Goal: Task Accomplishment & Management: Manage account settings

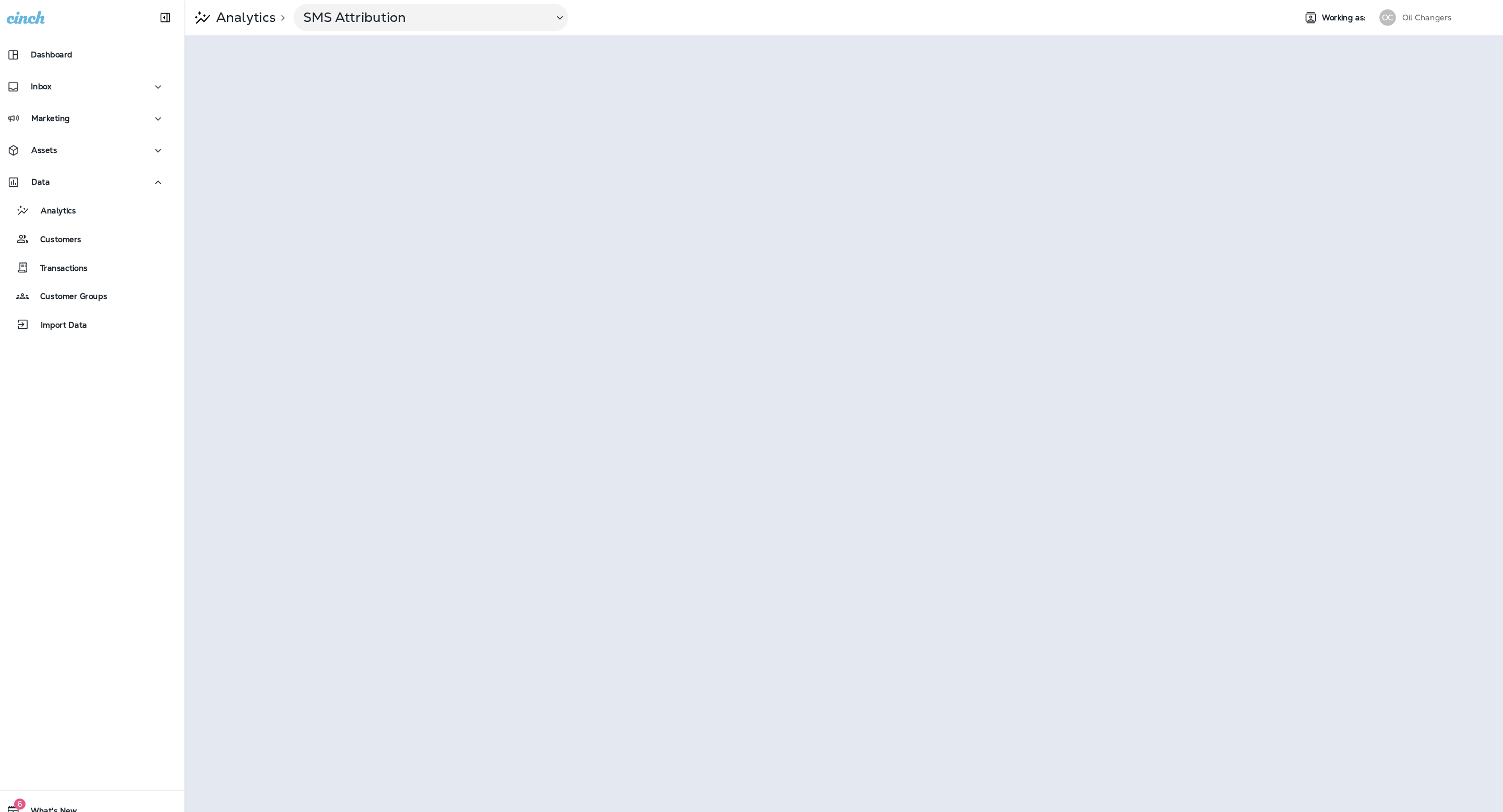
click at [1371, 16] on p "Oil Changers" at bounding box center [1370, 16] width 47 height 8
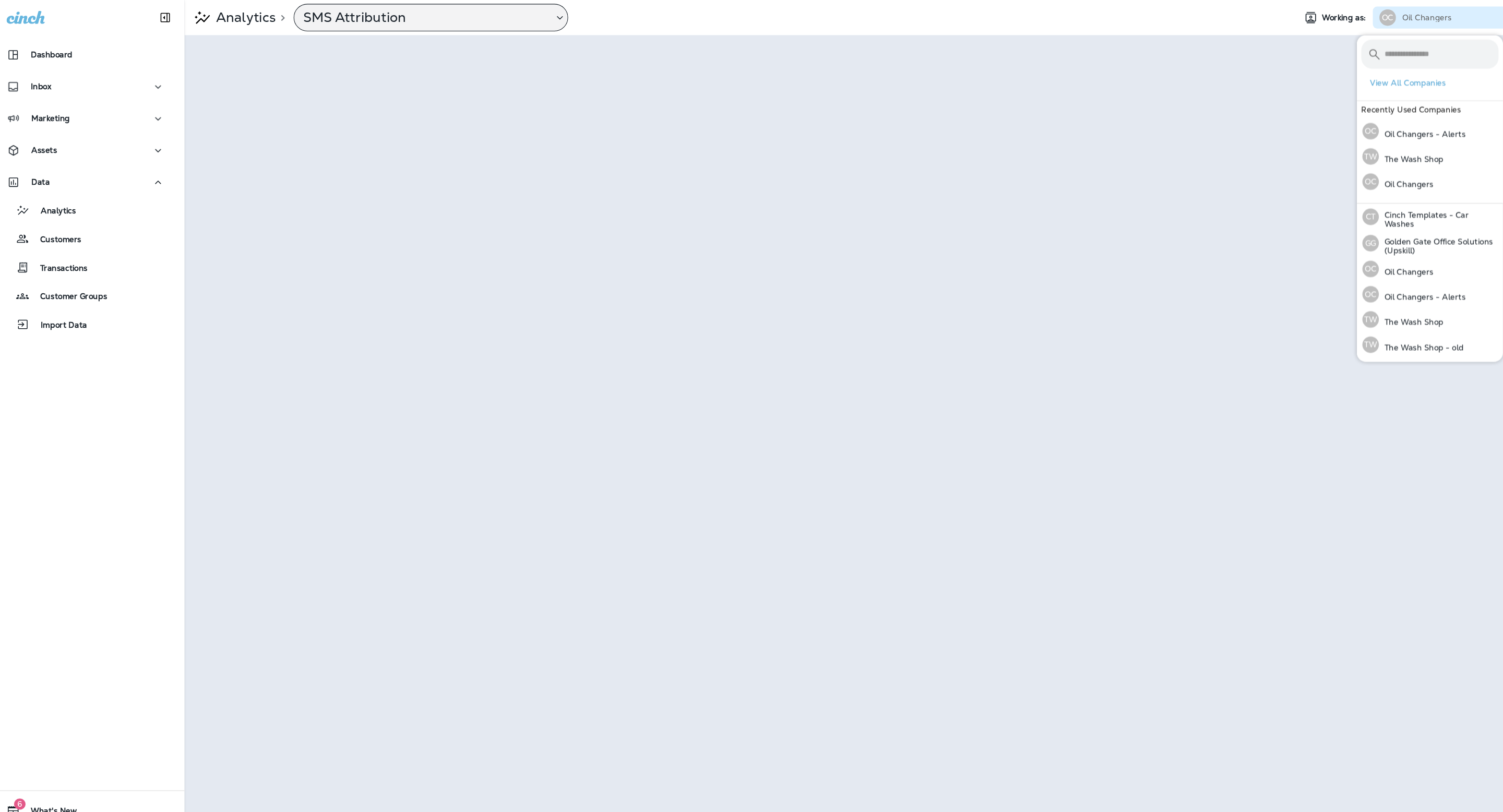
click at [379, 28] on div "SMS Attribution" at bounding box center [422, 16] width 261 height 26
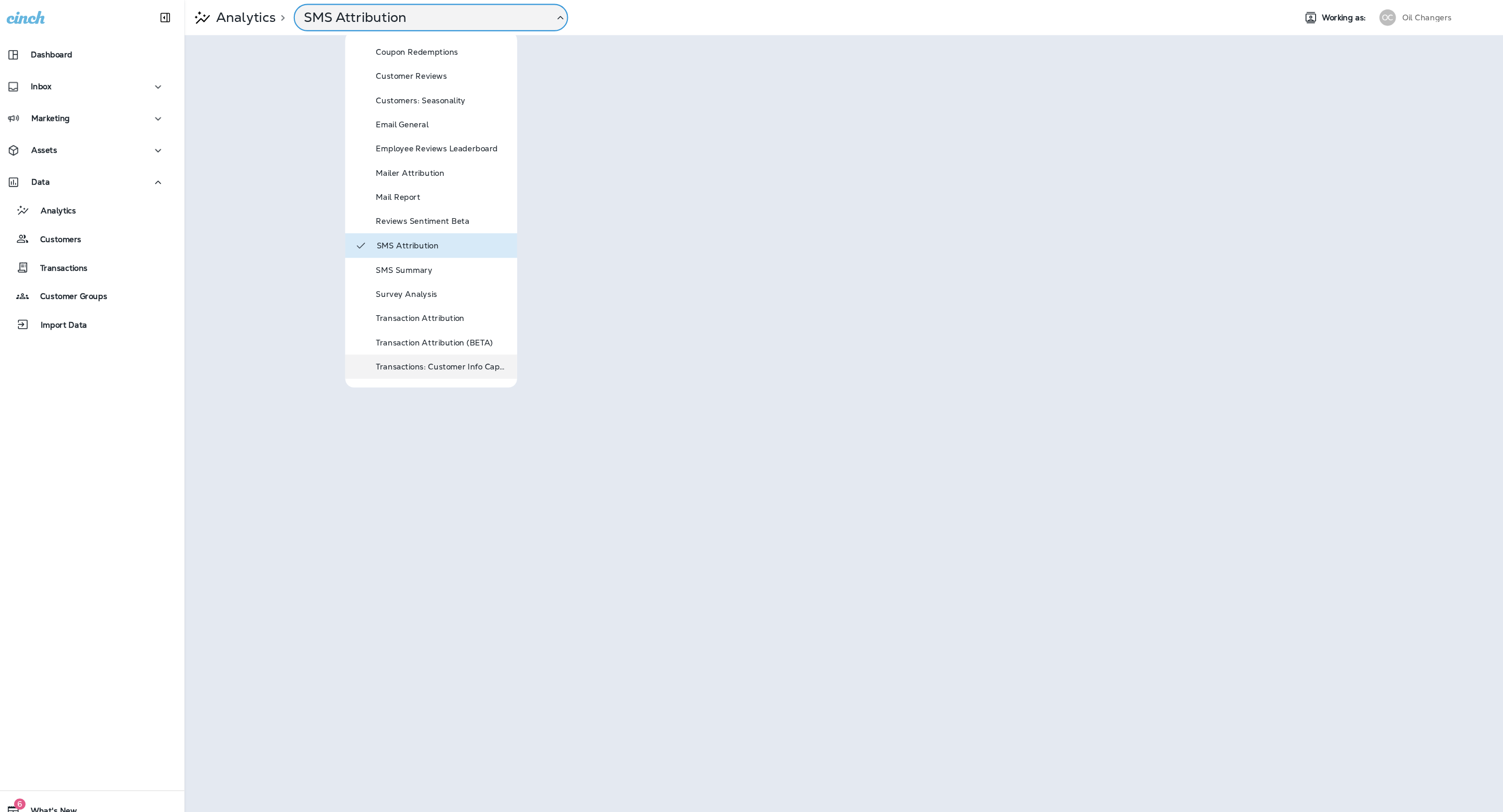
click at [479, 342] on div "Transactions: Customer Info Capture" at bounding box center [432, 349] width 125 height 12
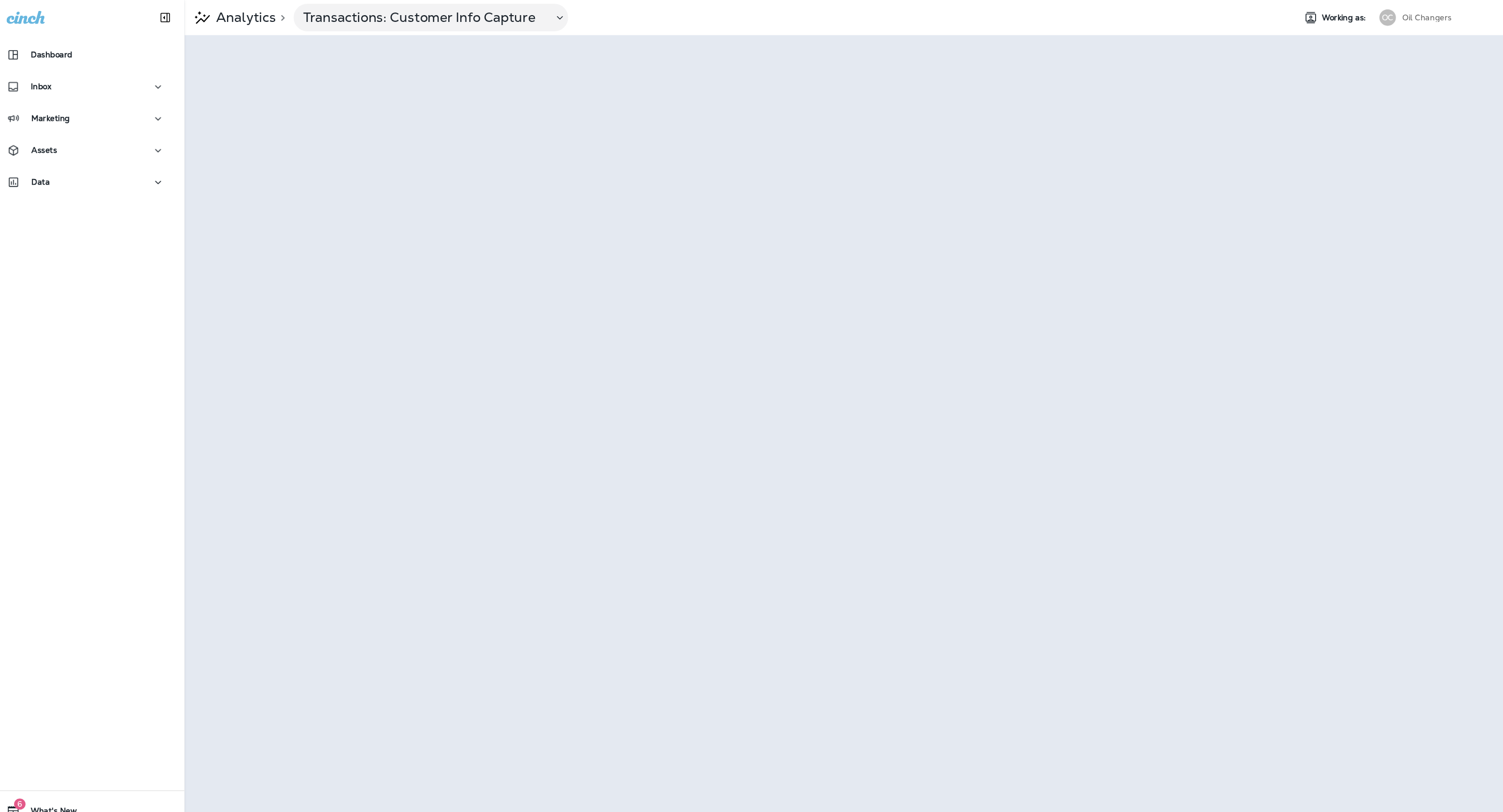
click at [1397, 12] on div "Oil Changers" at bounding box center [1394, 17] width 94 height 16
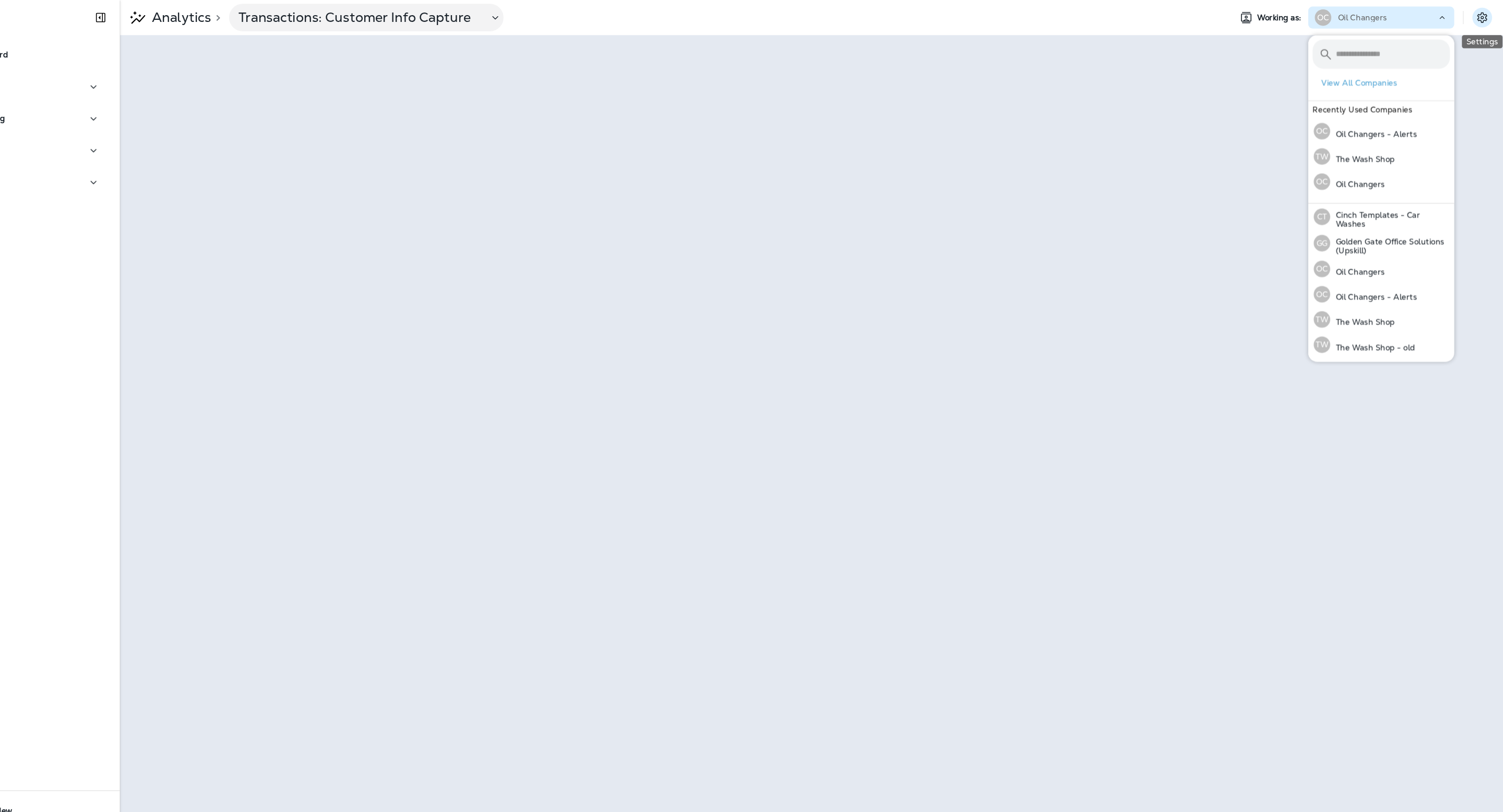
click at [1485, 20] on icon "Settings" at bounding box center [1483, 17] width 12 height 12
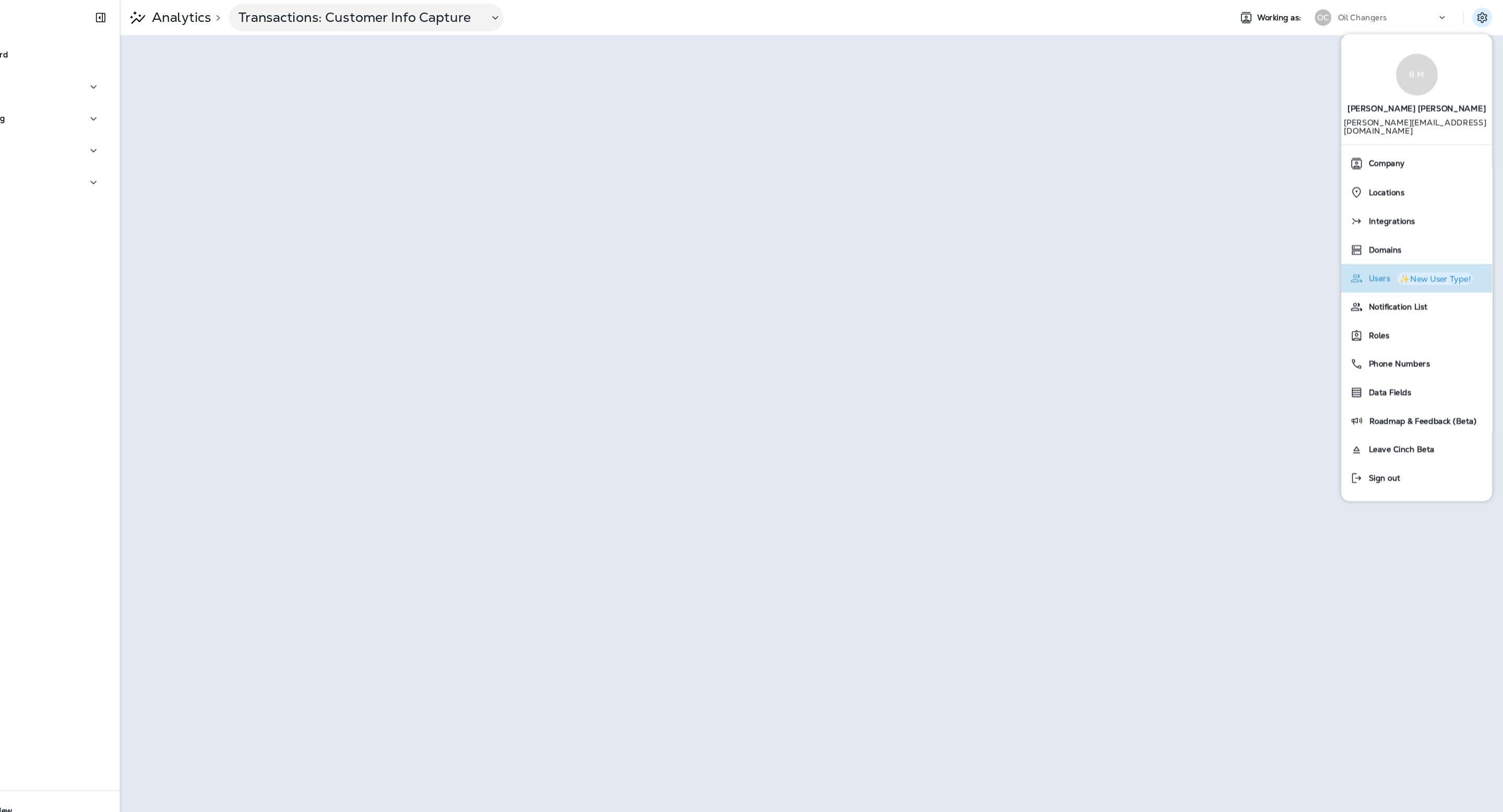
click at [1385, 261] on span "Users" at bounding box center [1383, 265] width 26 height 9
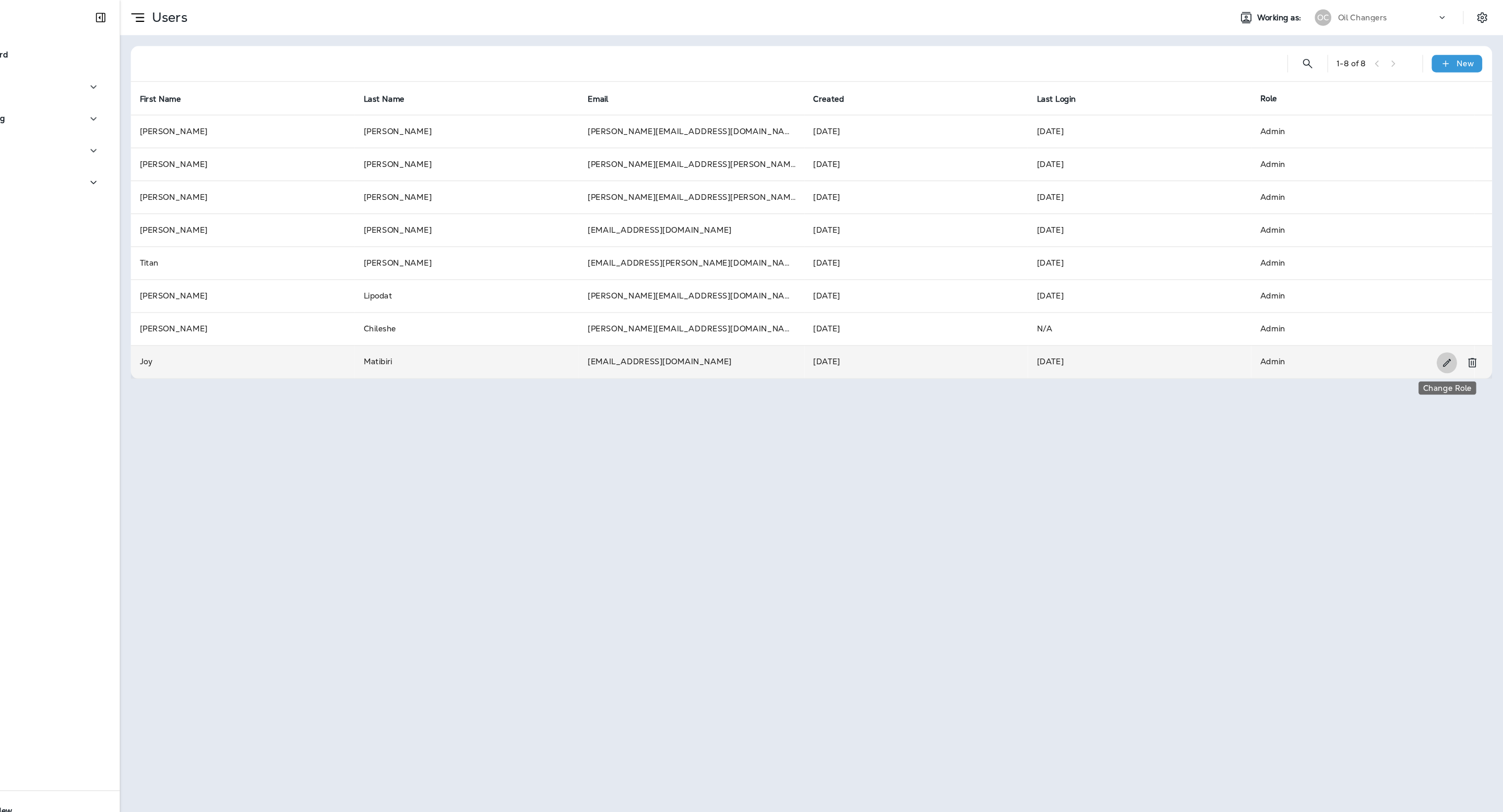
click at [1449, 349] on icon "Change Role" at bounding box center [1450, 345] width 11 height 11
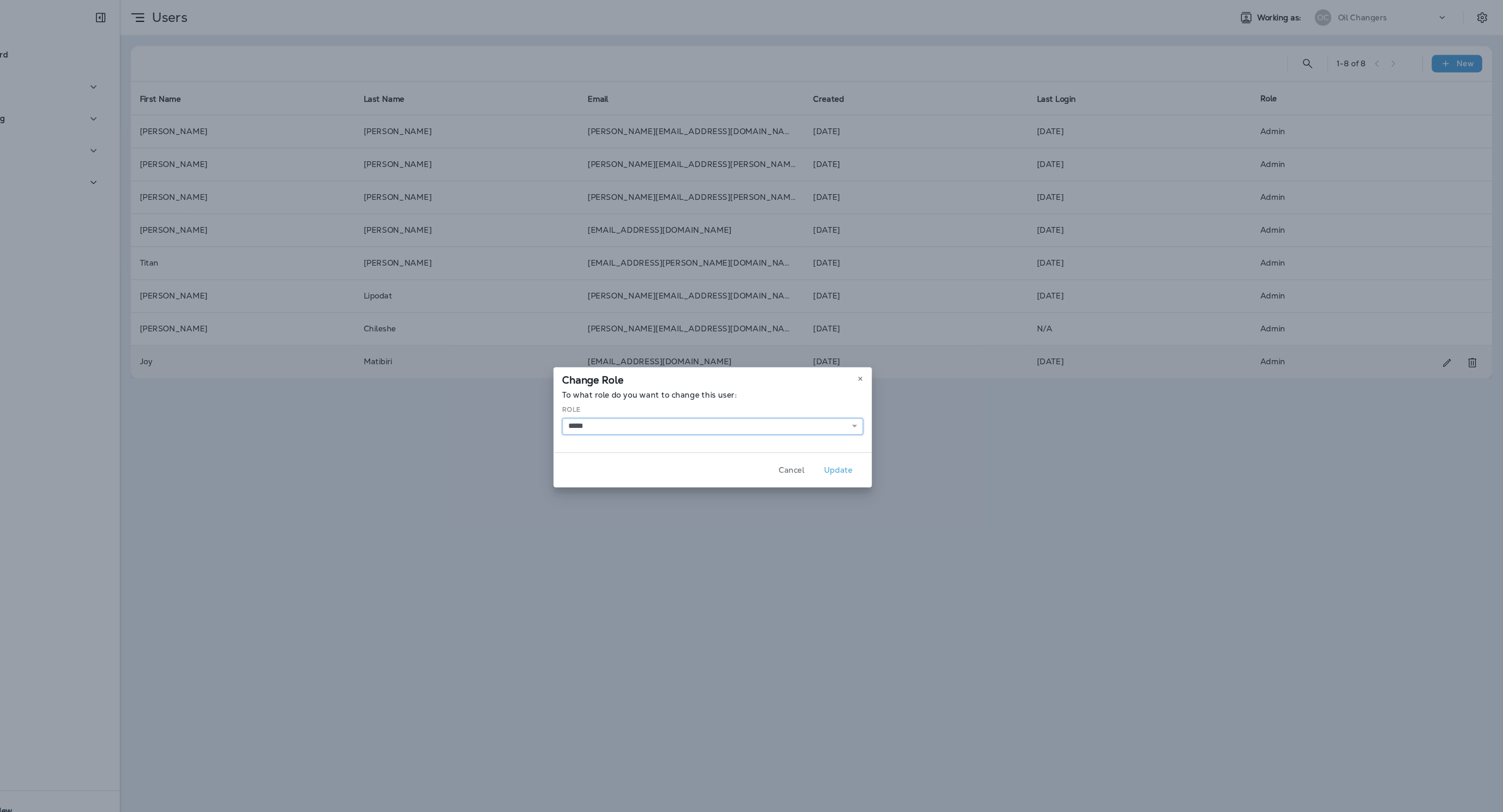
click at [844, 402] on select "********* ******** ******** *****" at bounding box center [751, 406] width 286 height 16
select select "*****"
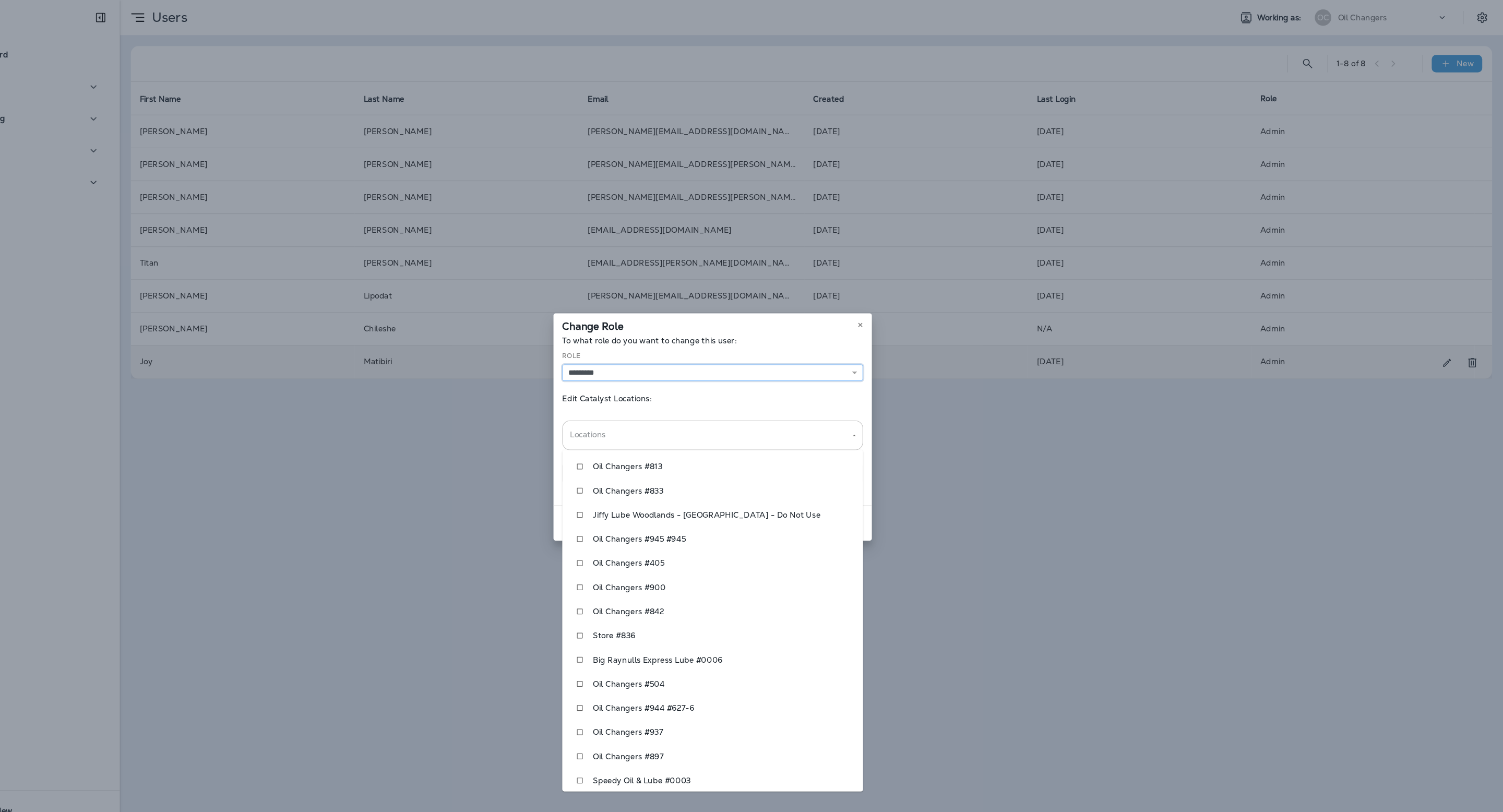
click at [865, 402] on div "Locations" at bounding box center [751, 413] width 286 height 28
click at [742, 362] on div "To what role do you want to change this user: Role ********* ******** ******** …" at bounding box center [751, 400] width 303 height 160
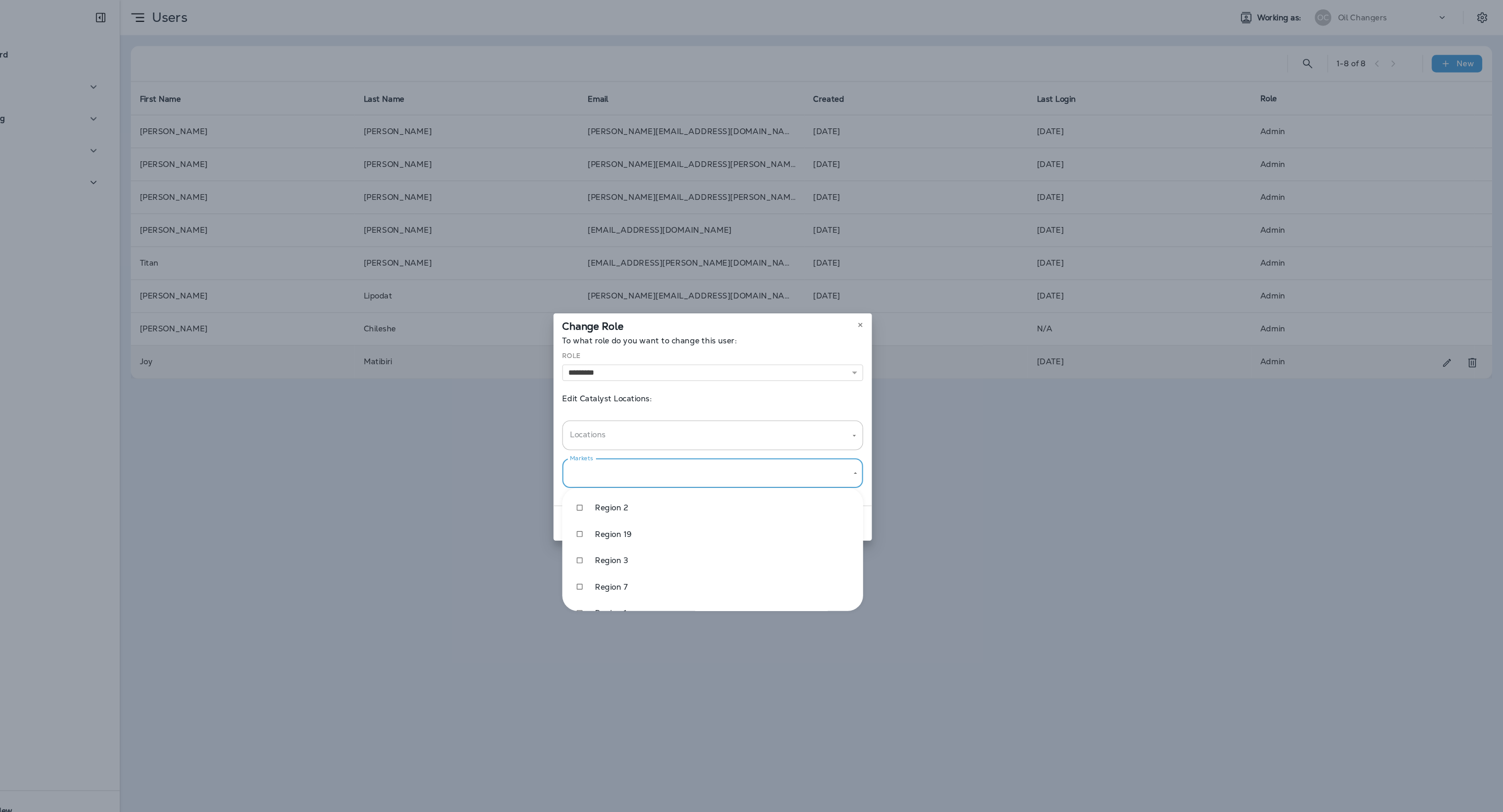
click at [774, 0] on body "Dashboard Inbox Marketing Assets Data 6 What's New Support Users Working as: OC…" at bounding box center [751, 0] width 1503 height 0
click at [774, 459] on div at bounding box center [751, 406] width 1503 height 812
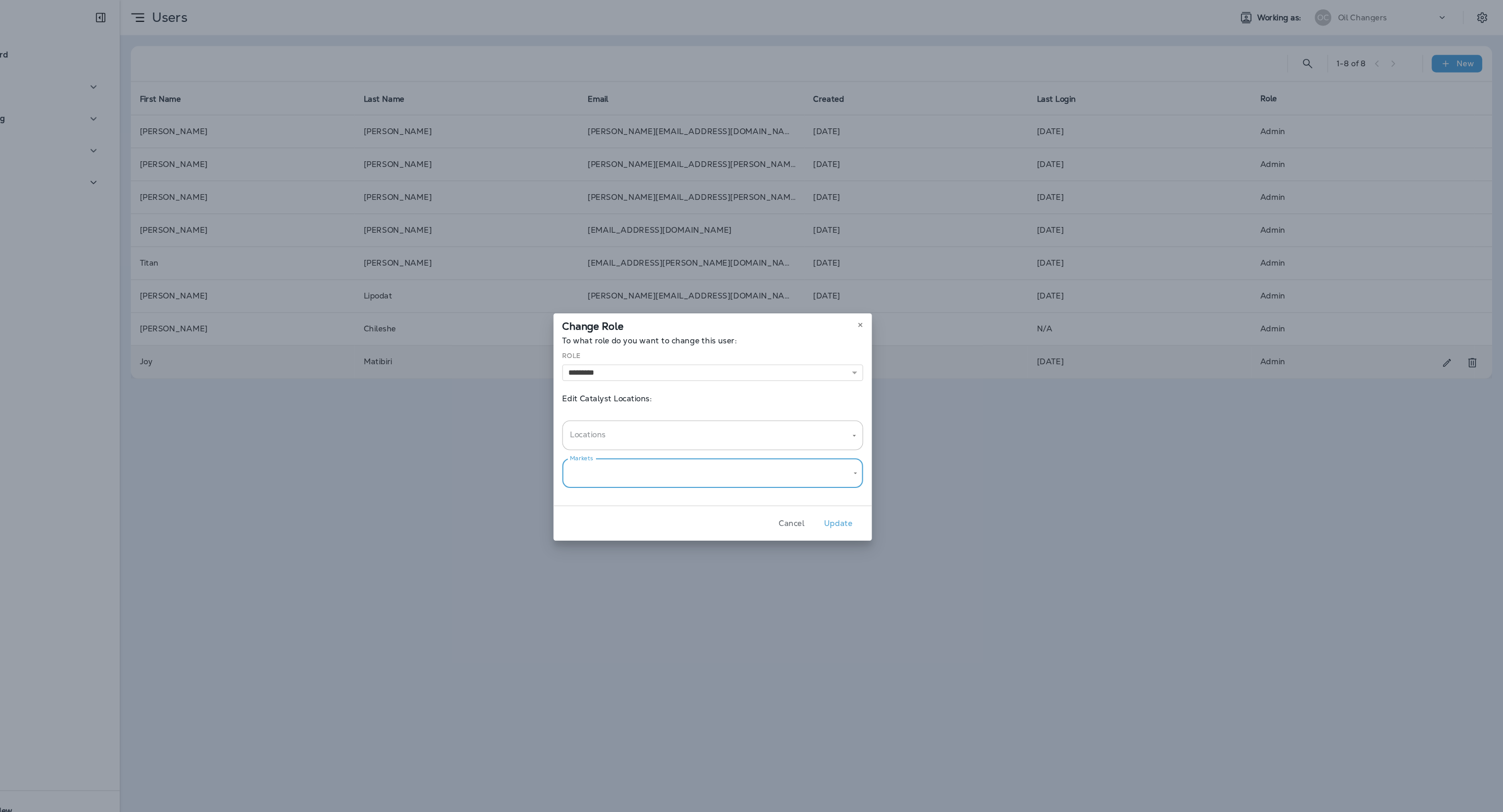
click at [877, 500] on button "Update" at bounding box center [871, 497] width 39 height 16
select select
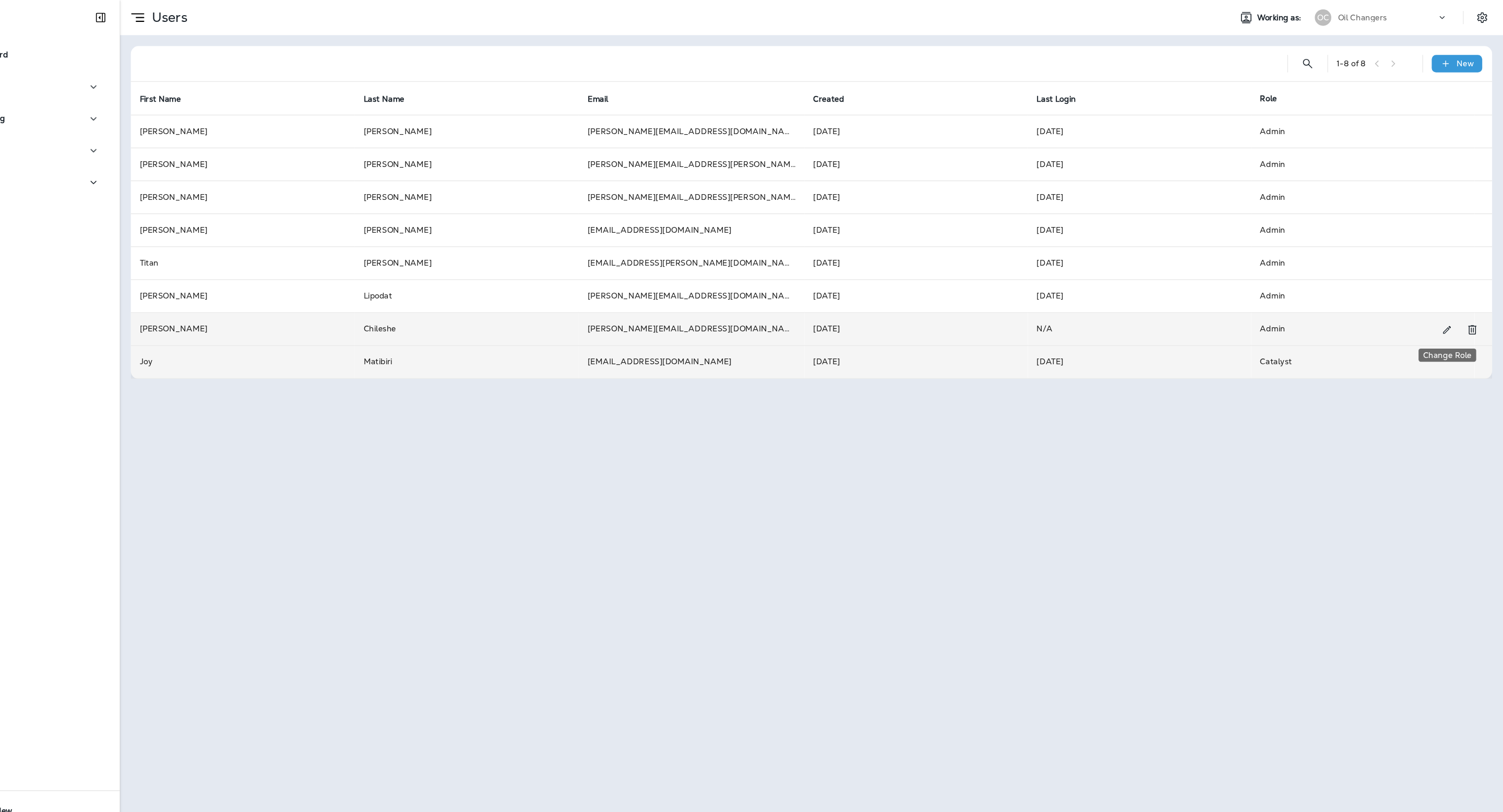
click at [1444, 310] on icon "Change Role" at bounding box center [1450, 314] width 11 height 11
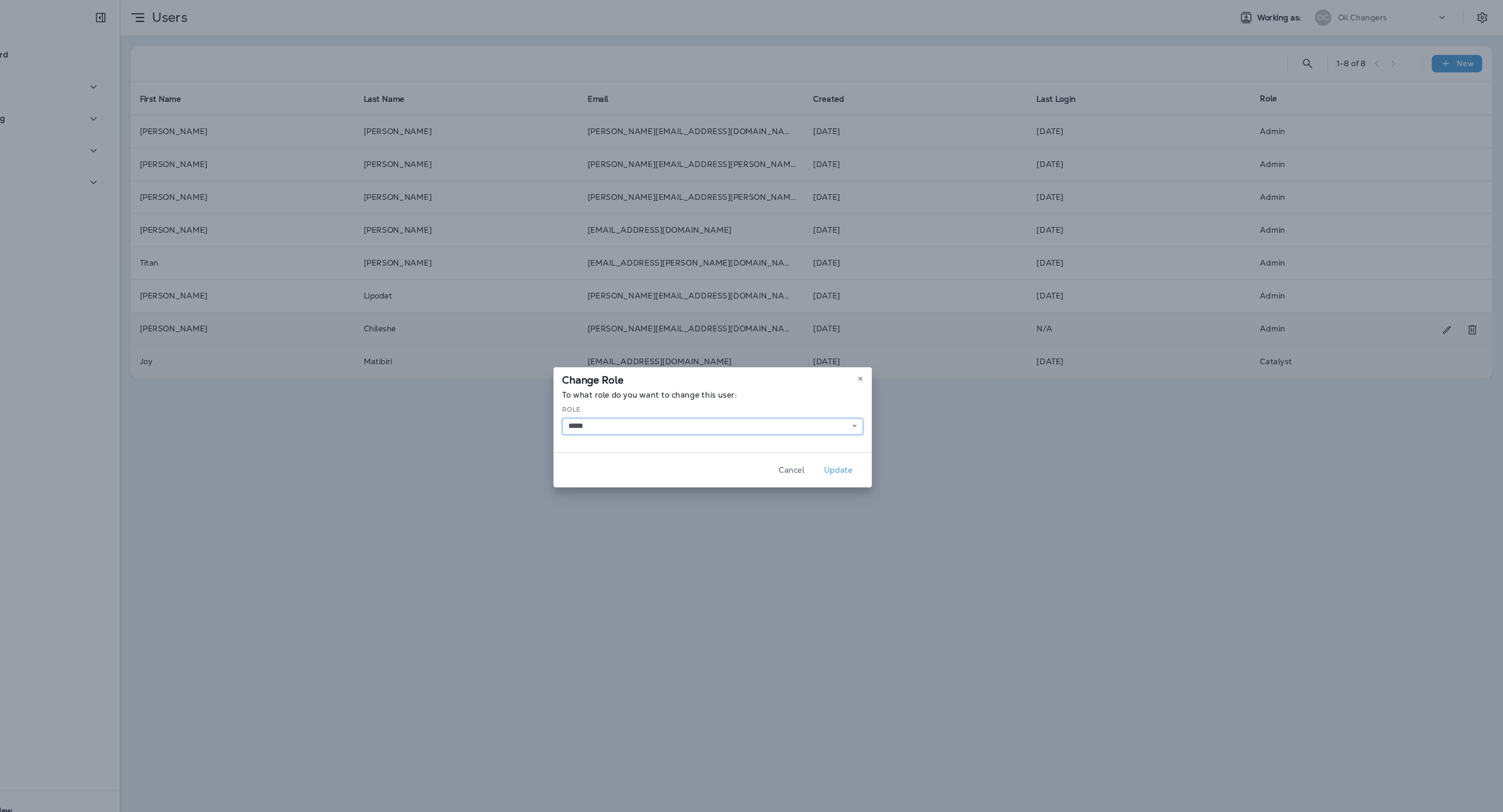
click at [795, 406] on select "********* ******** ******** *****" at bounding box center [751, 406] width 286 height 16
select select "*****"
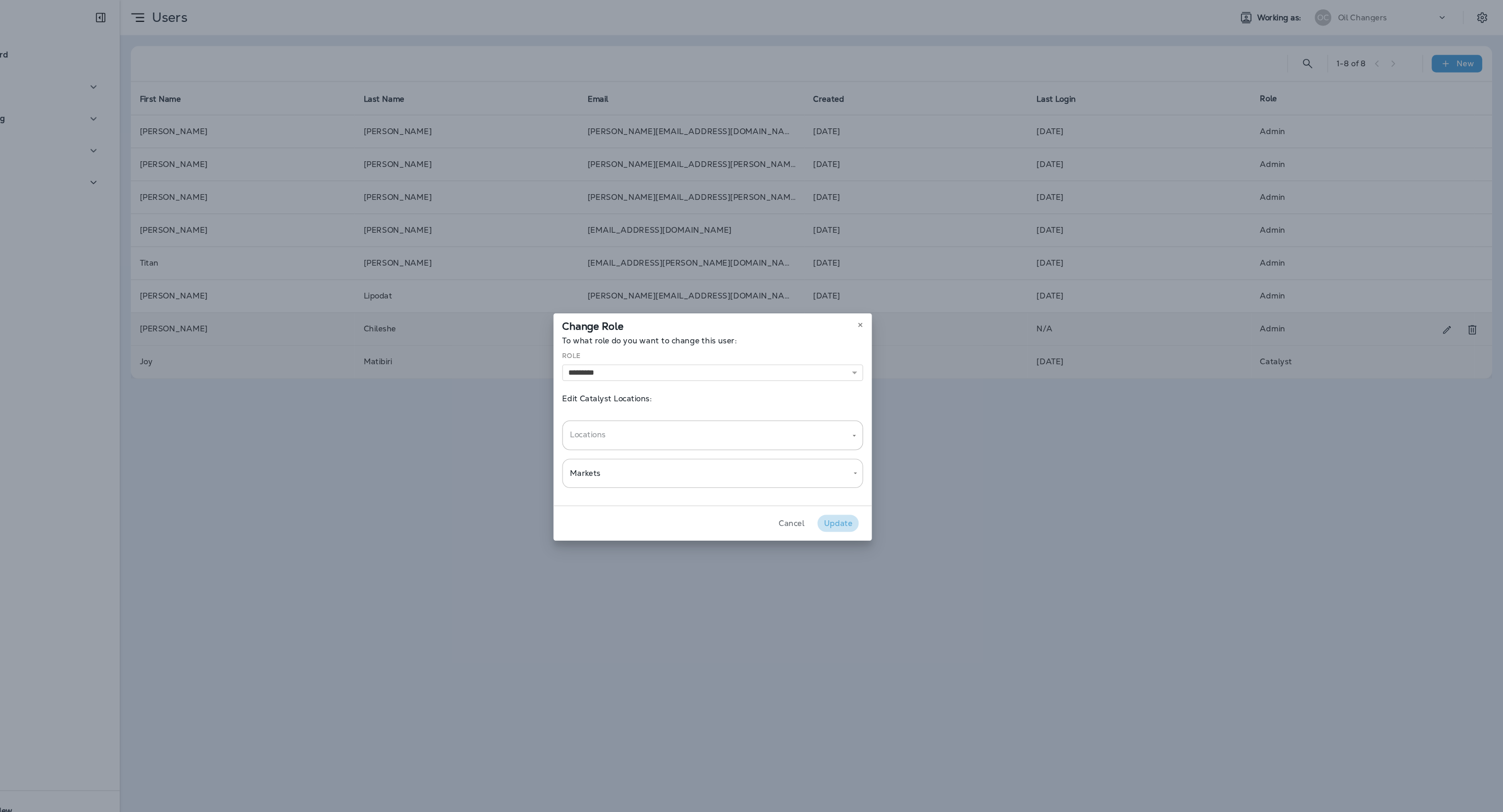
click at [867, 492] on button "Update" at bounding box center [871, 497] width 39 height 16
select select
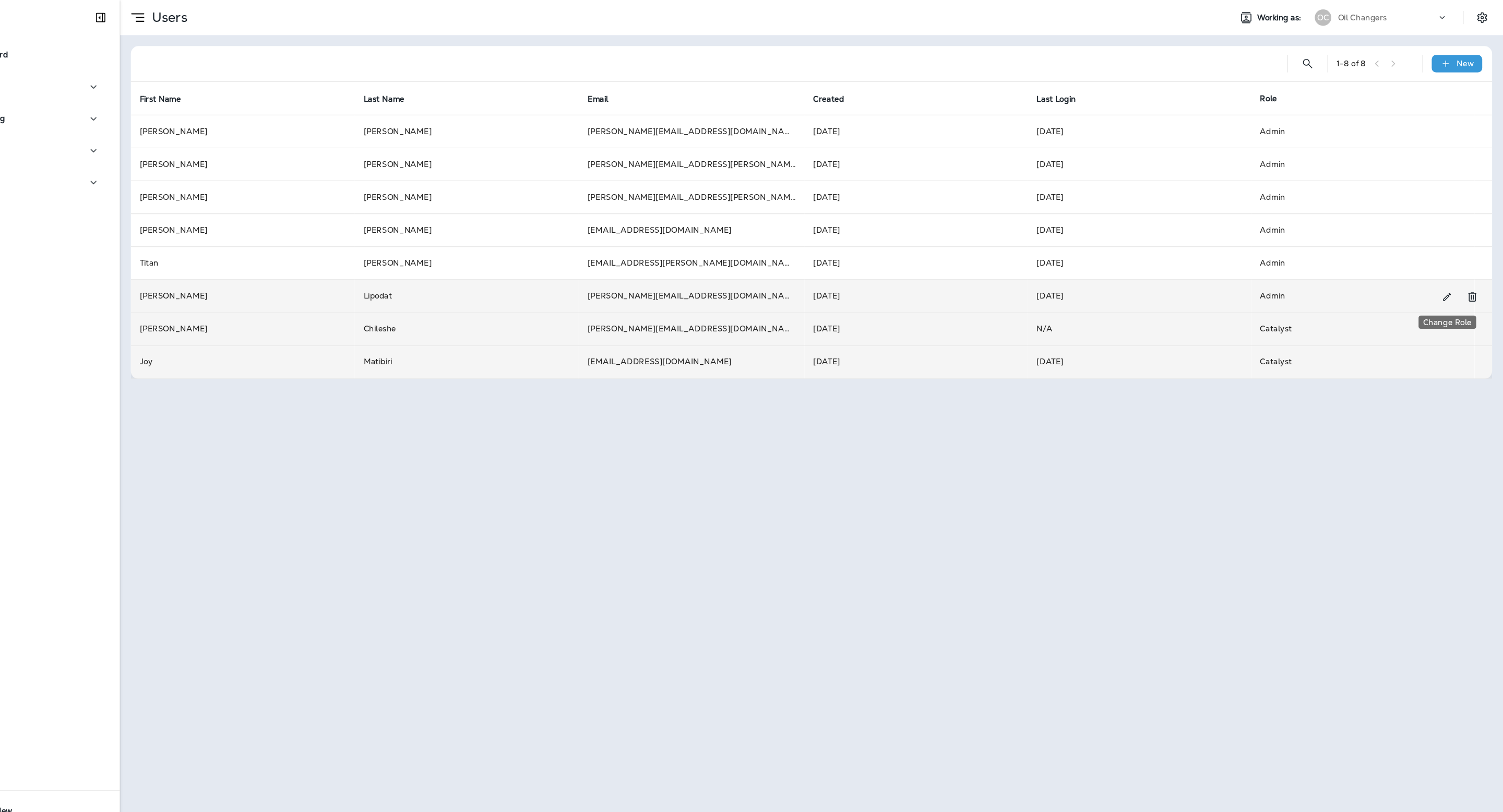
click at [1452, 284] on icon "Change Role" at bounding box center [1450, 282] width 11 height 11
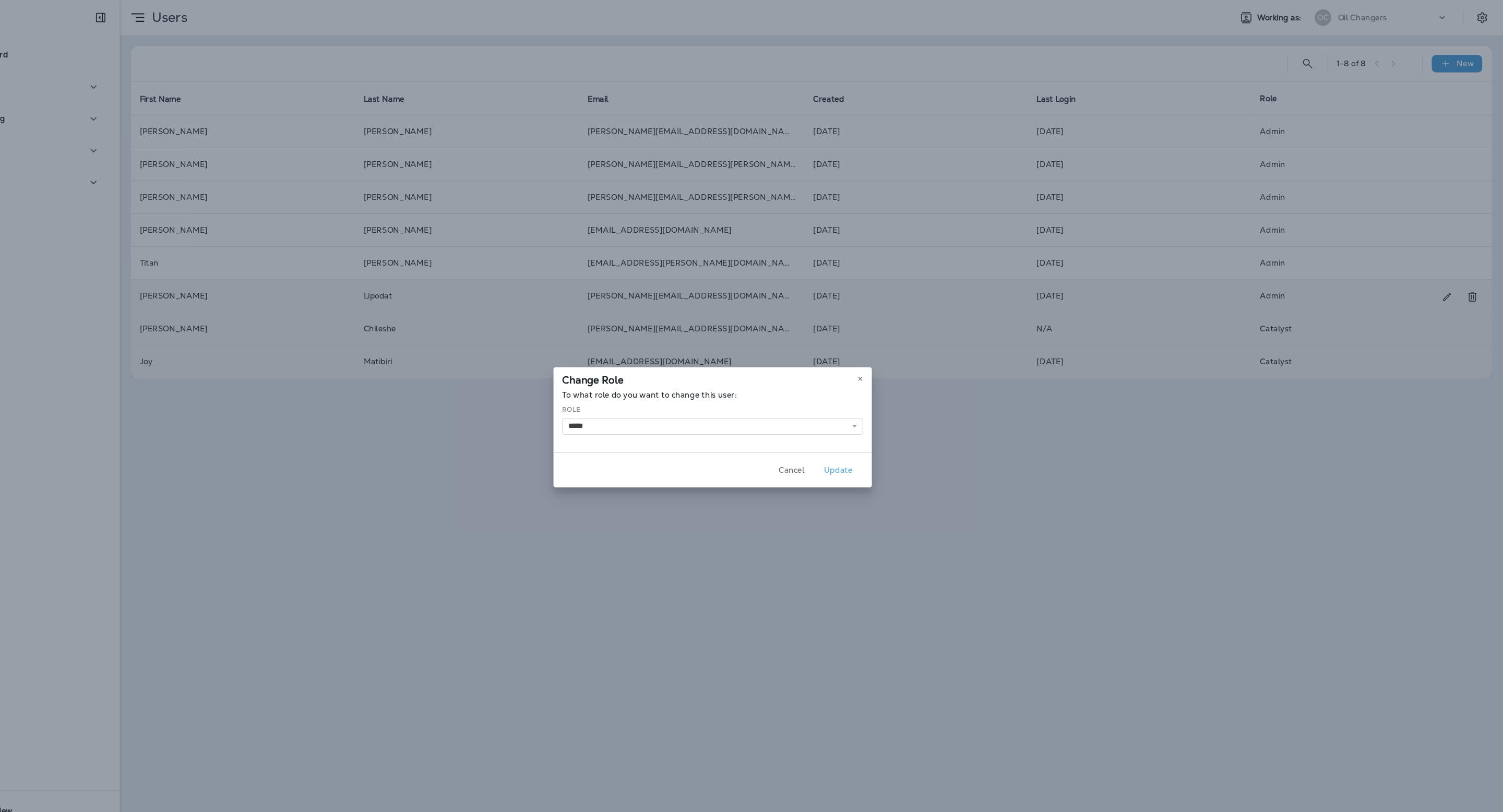
click at [816, 395] on div "Role ********* ******** ******** *****" at bounding box center [751, 398] width 286 height 28
click at [811, 408] on select "********* ******** ******** *****" at bounding box center [751, 406] width 286 height 16
select select "*****"
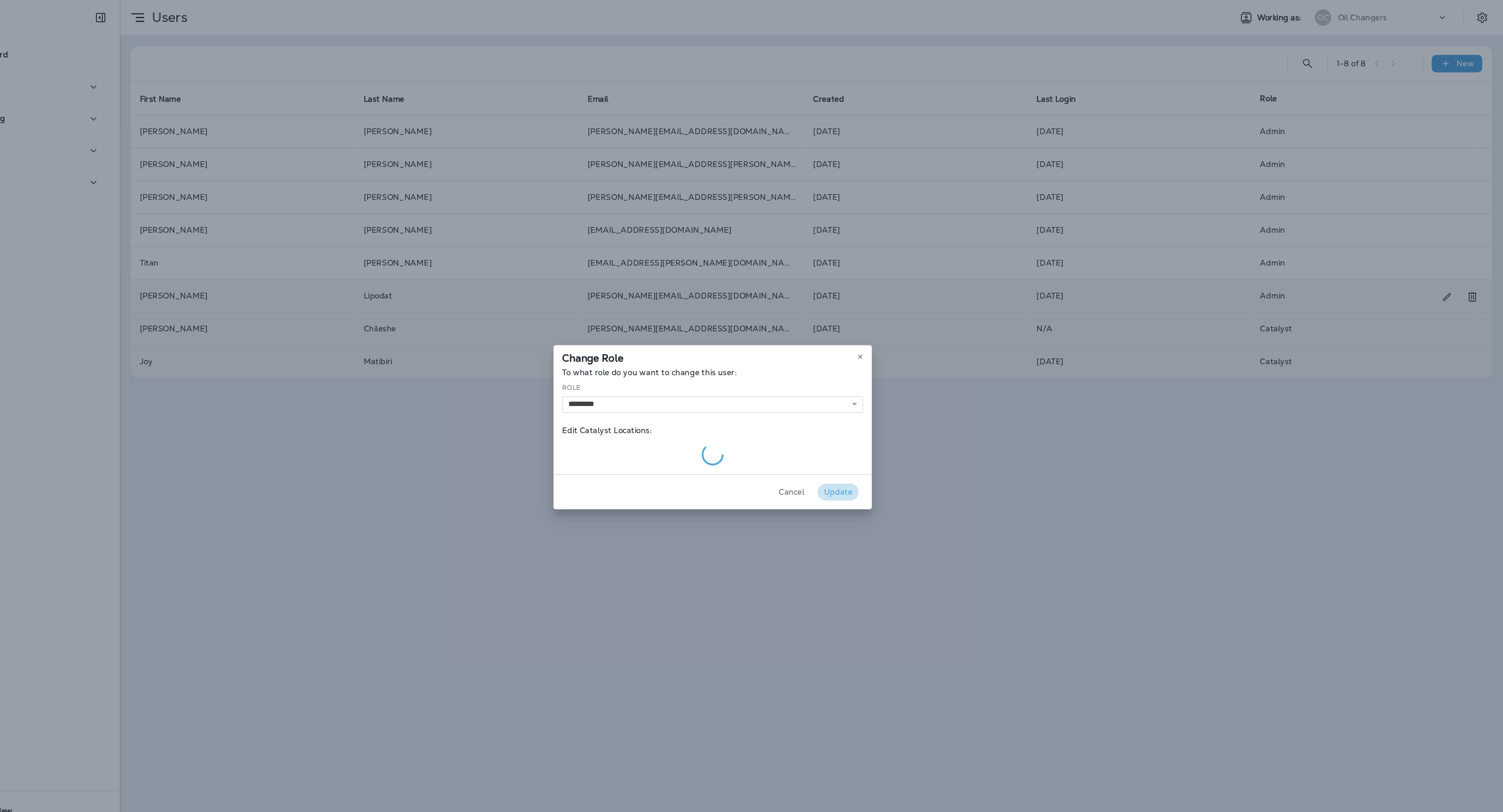
click at [880, 468] on button "Update" at bounding box center [871, 468] width 39 height 16
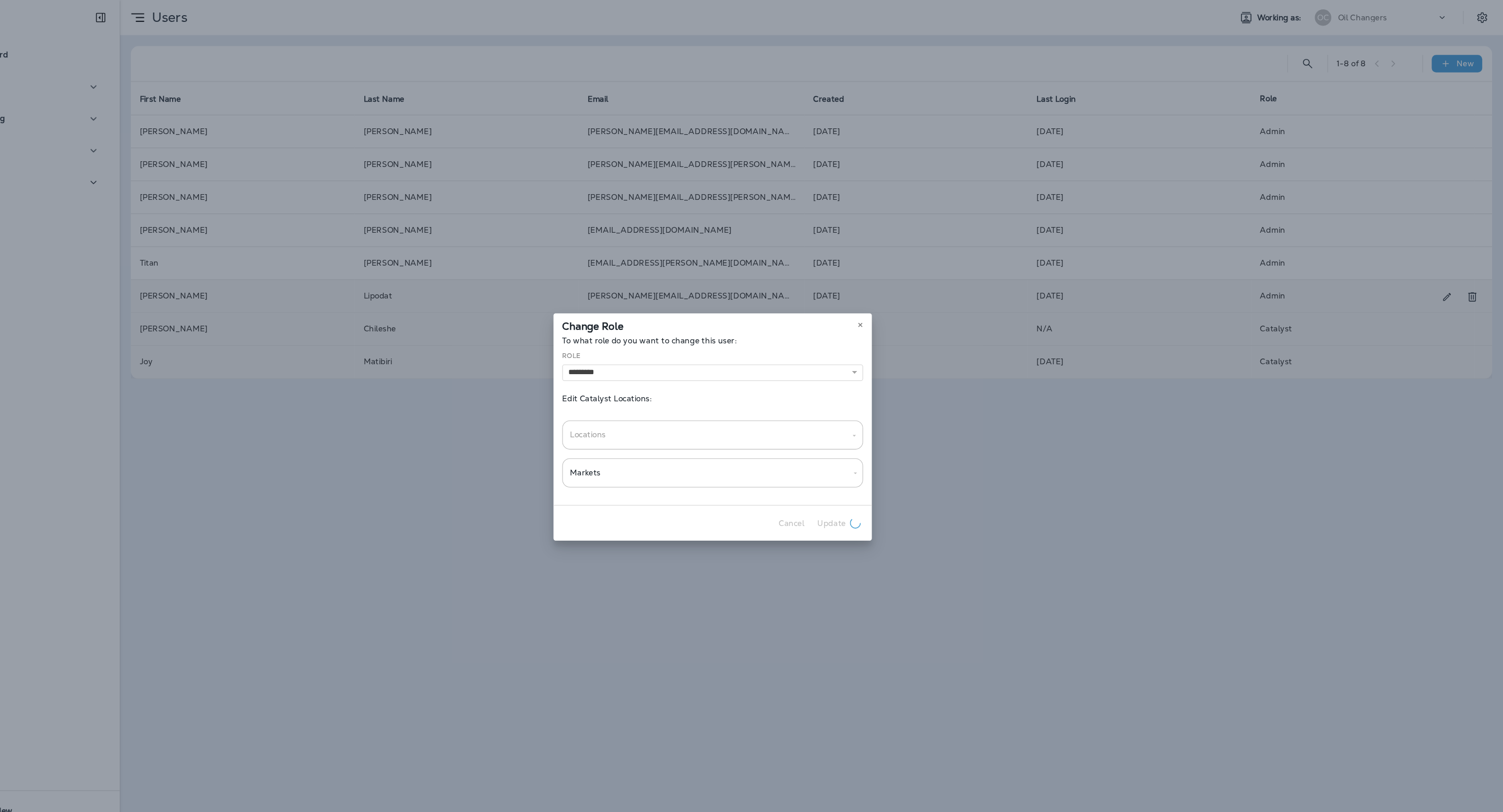
select select
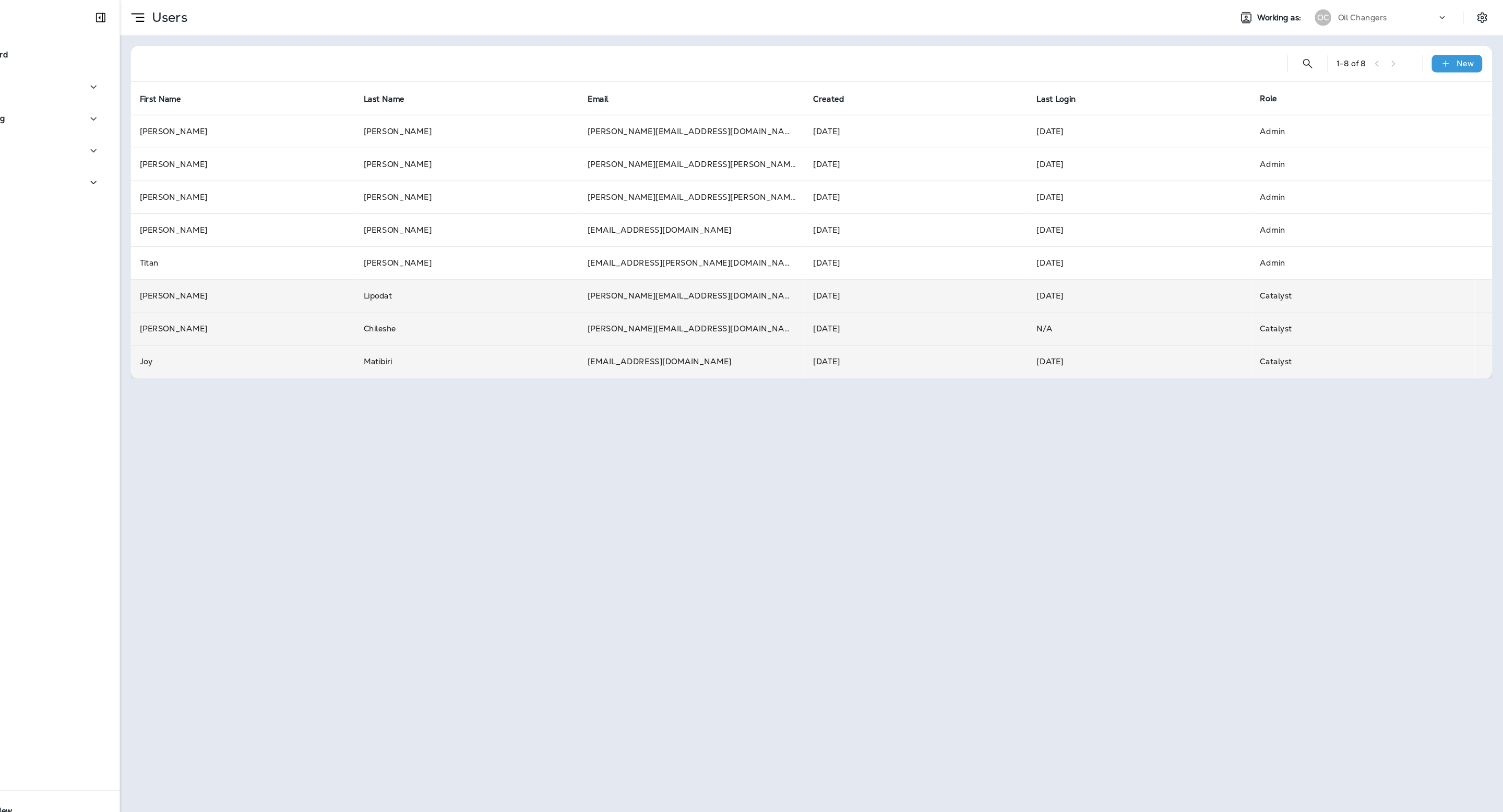
click at [1432, 17] on div "Oil Changers" at bounding box center [1394, 17] width 94 height 16
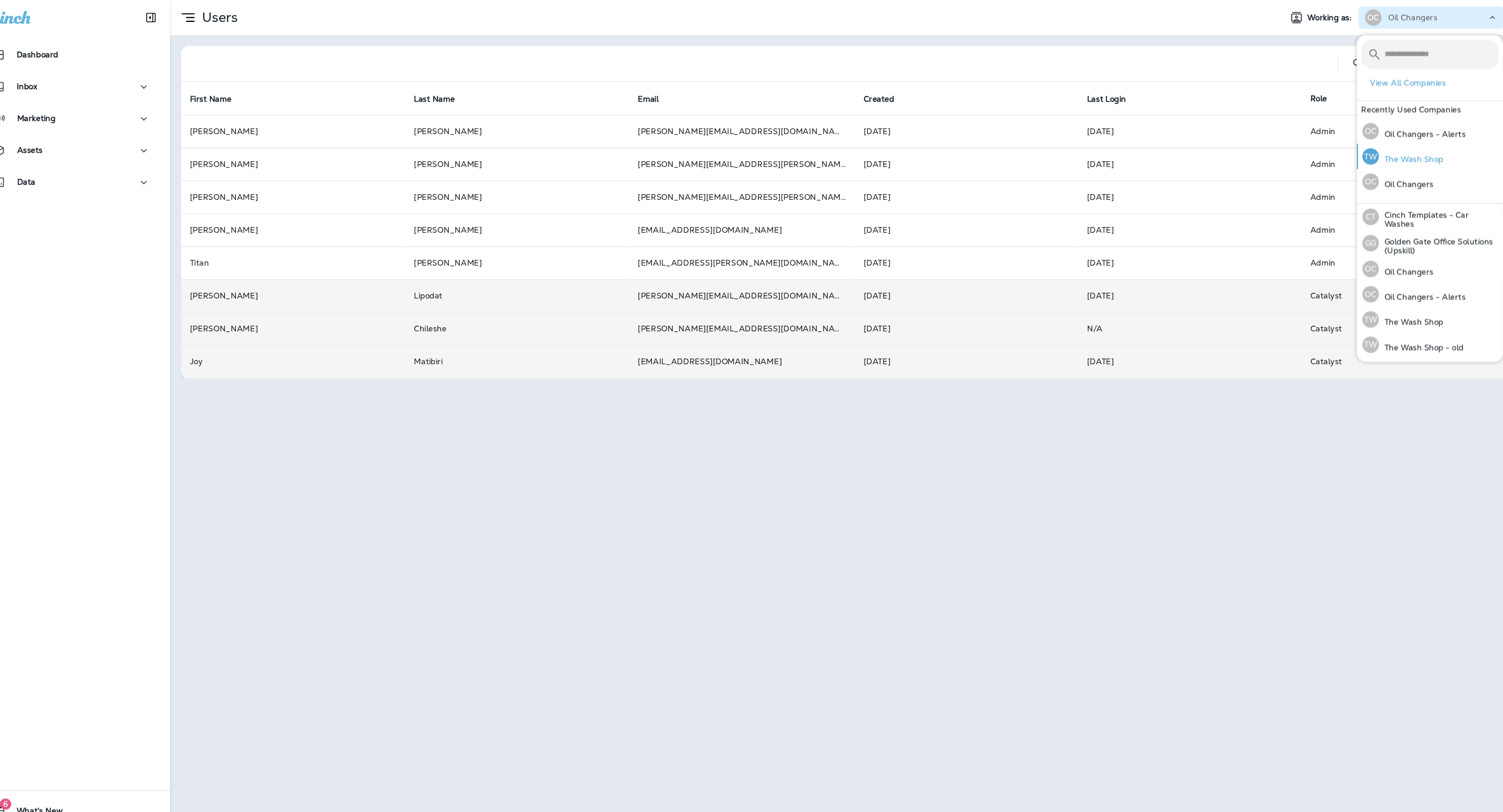
click at [1404, 146] on button "TW The Wash Shop" at bounding box center [1386, 149] width 139 height 24
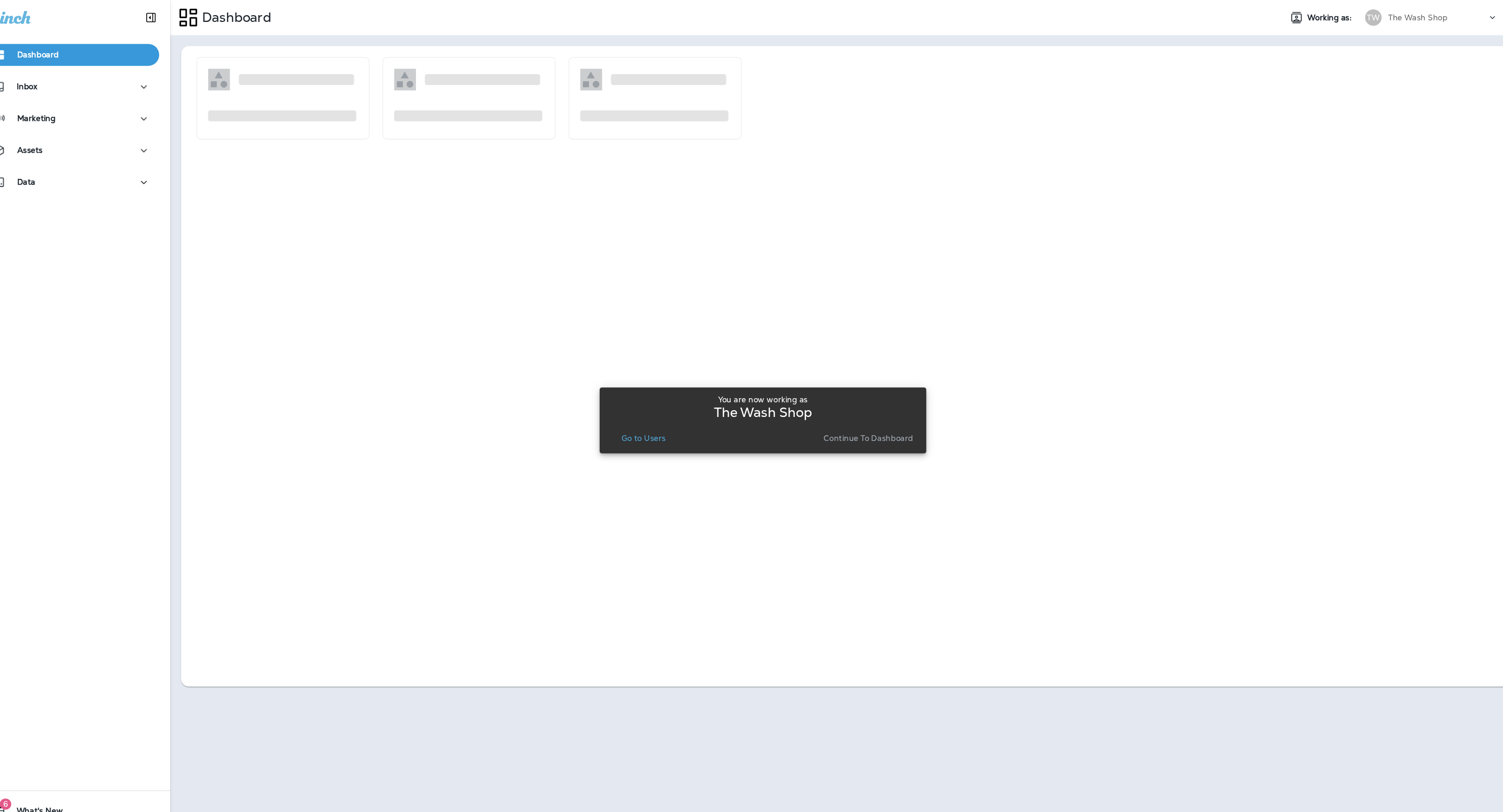
click at [647, 417] on p "Go to Users" at bounding box center [638, 415] width 43 height 8
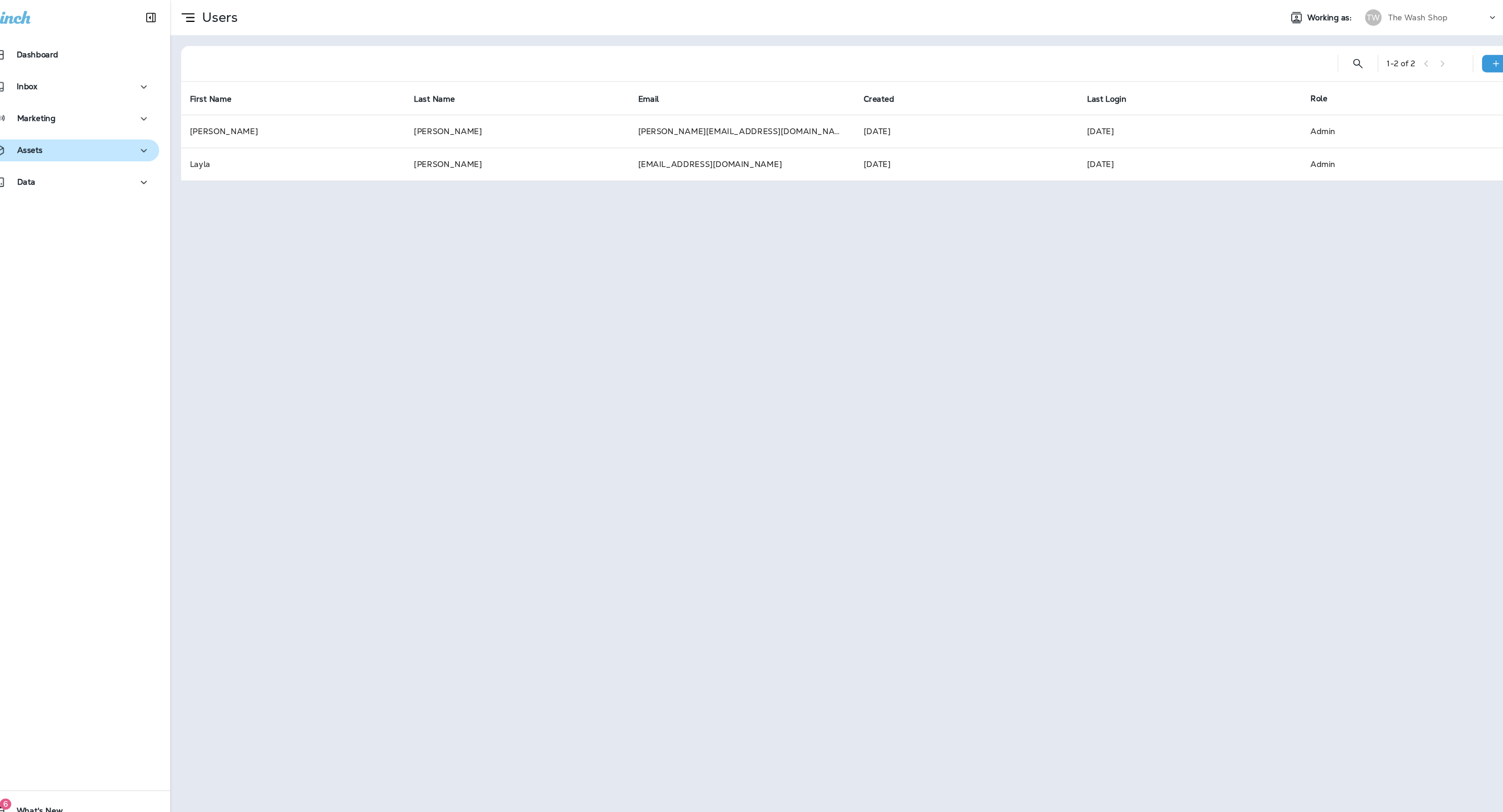
click at [134, 151] on button "Assets" at bounding box center [94, 142] width 167 height 20
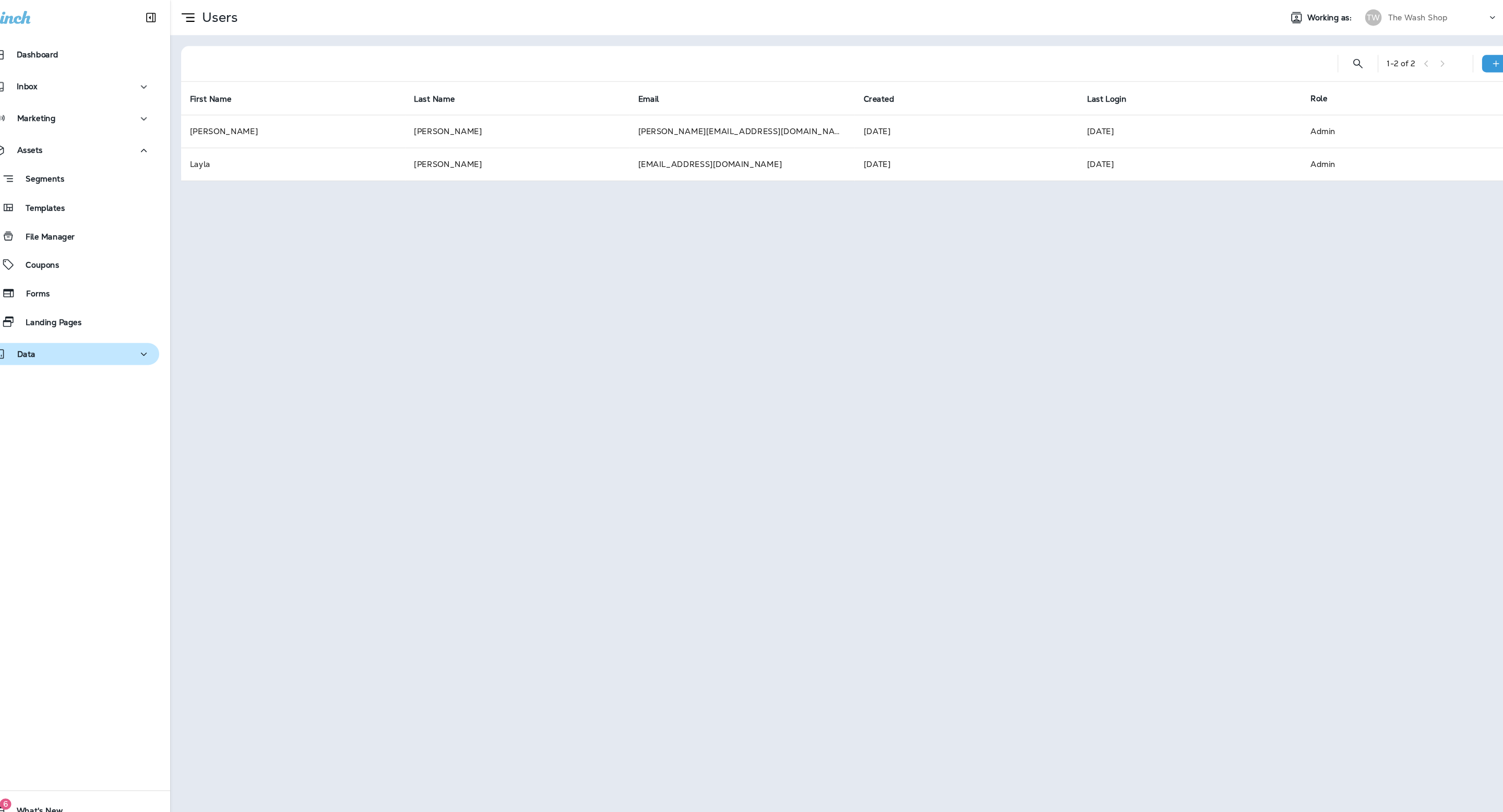
click at [110, 326] on button "Data" at bounding box center [94, 336] width 167 height 20
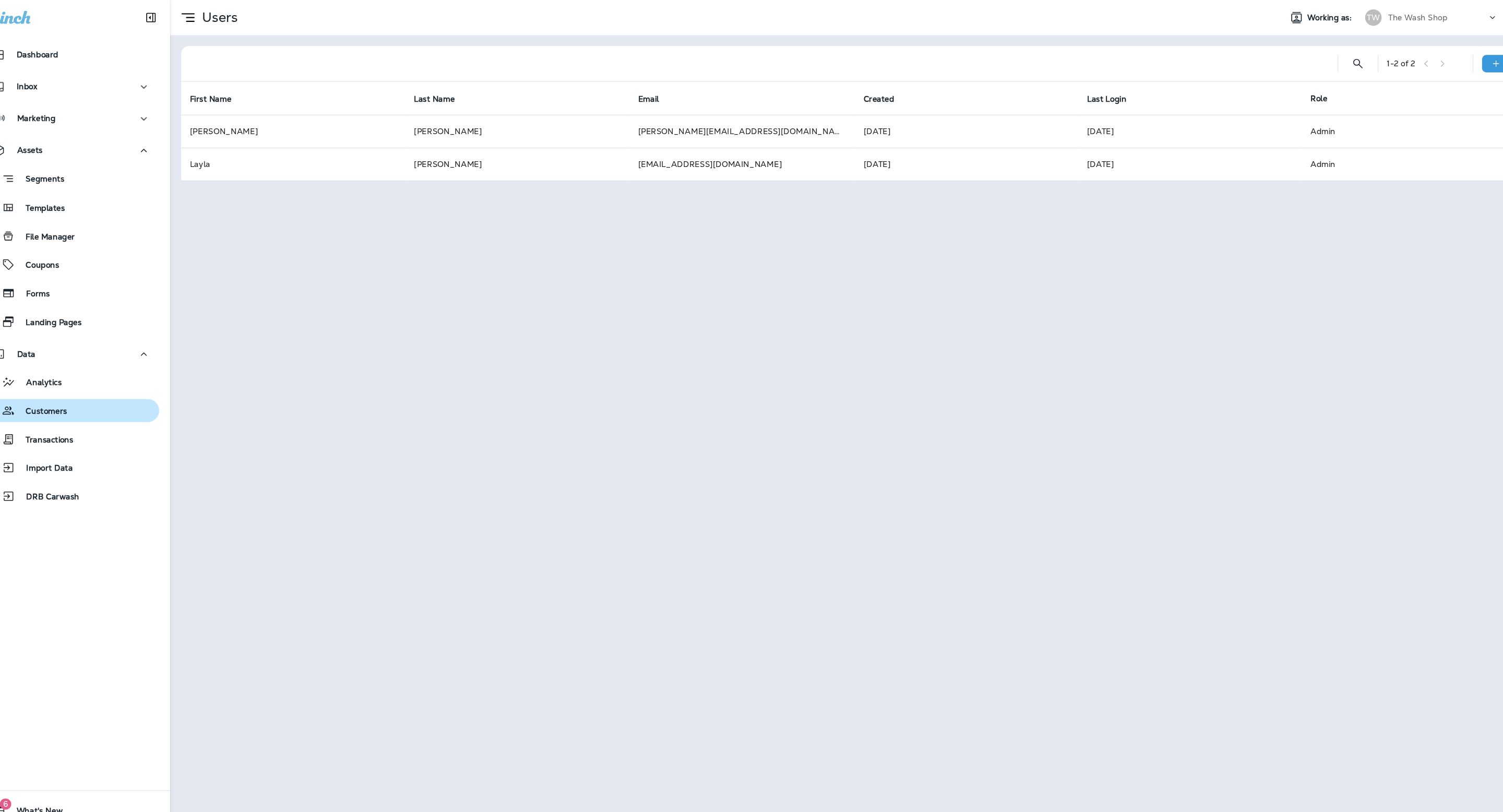
click at [105, 391] on div "Customers" at bounding box center [93, 390] width 158 height 16
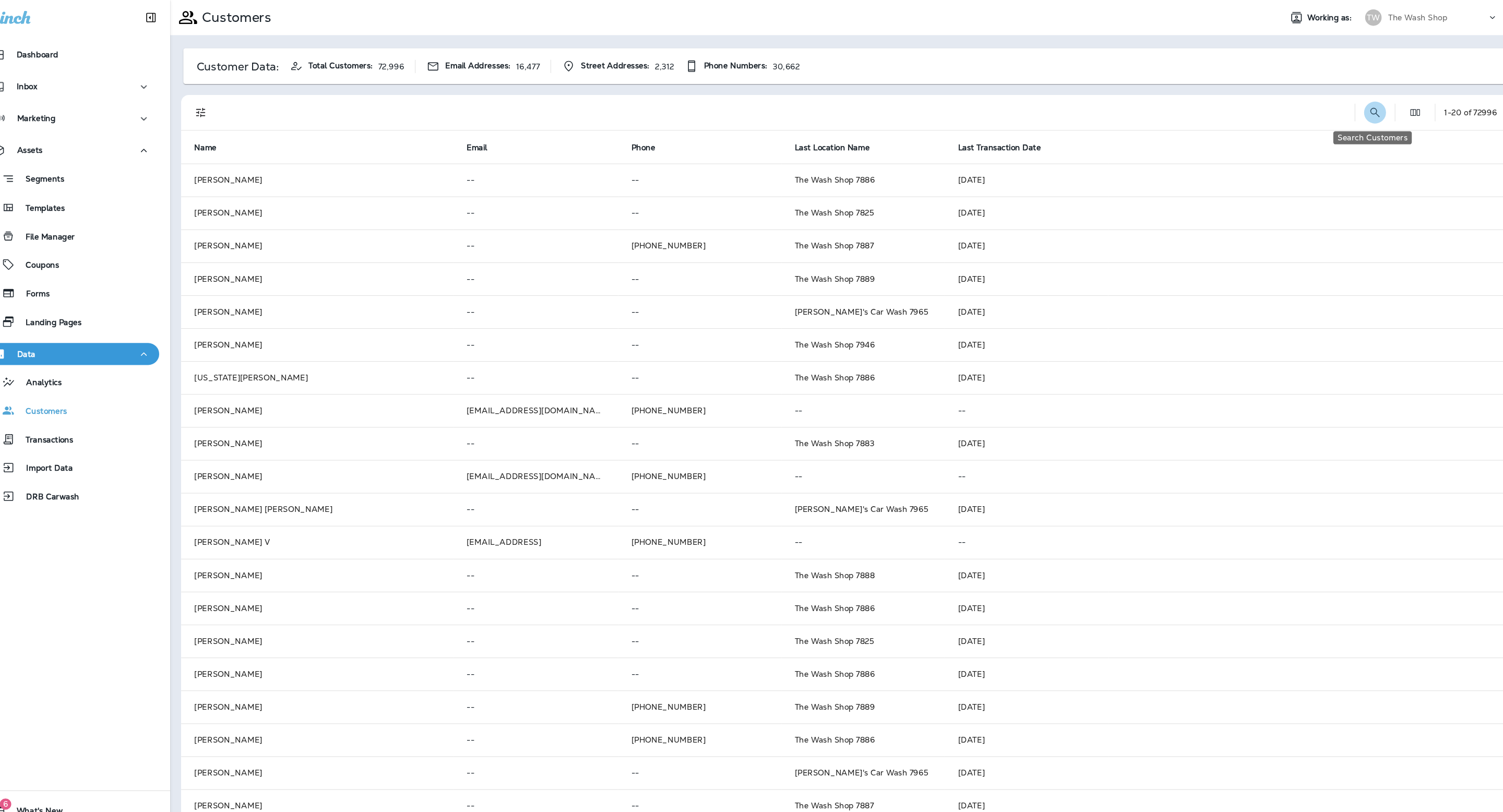
click at [1333, 112] on icon "Search Customers" at bounding box center [1334, 107] width 12 height 12
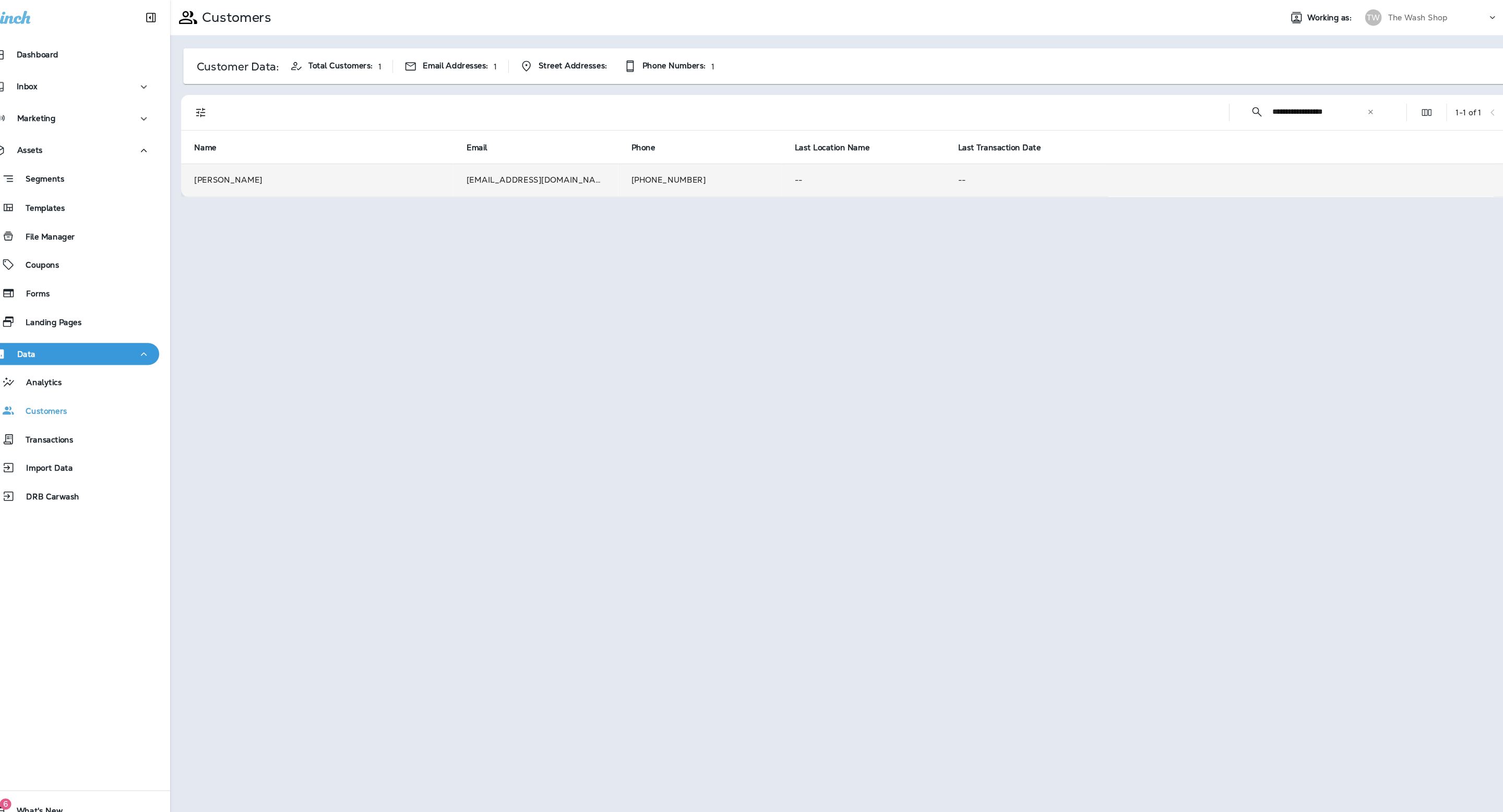
type input "**********"
click at [707, 177] on td "[PHONE_NUMBER]" at bounding box center [691, 171] width 156 height 31
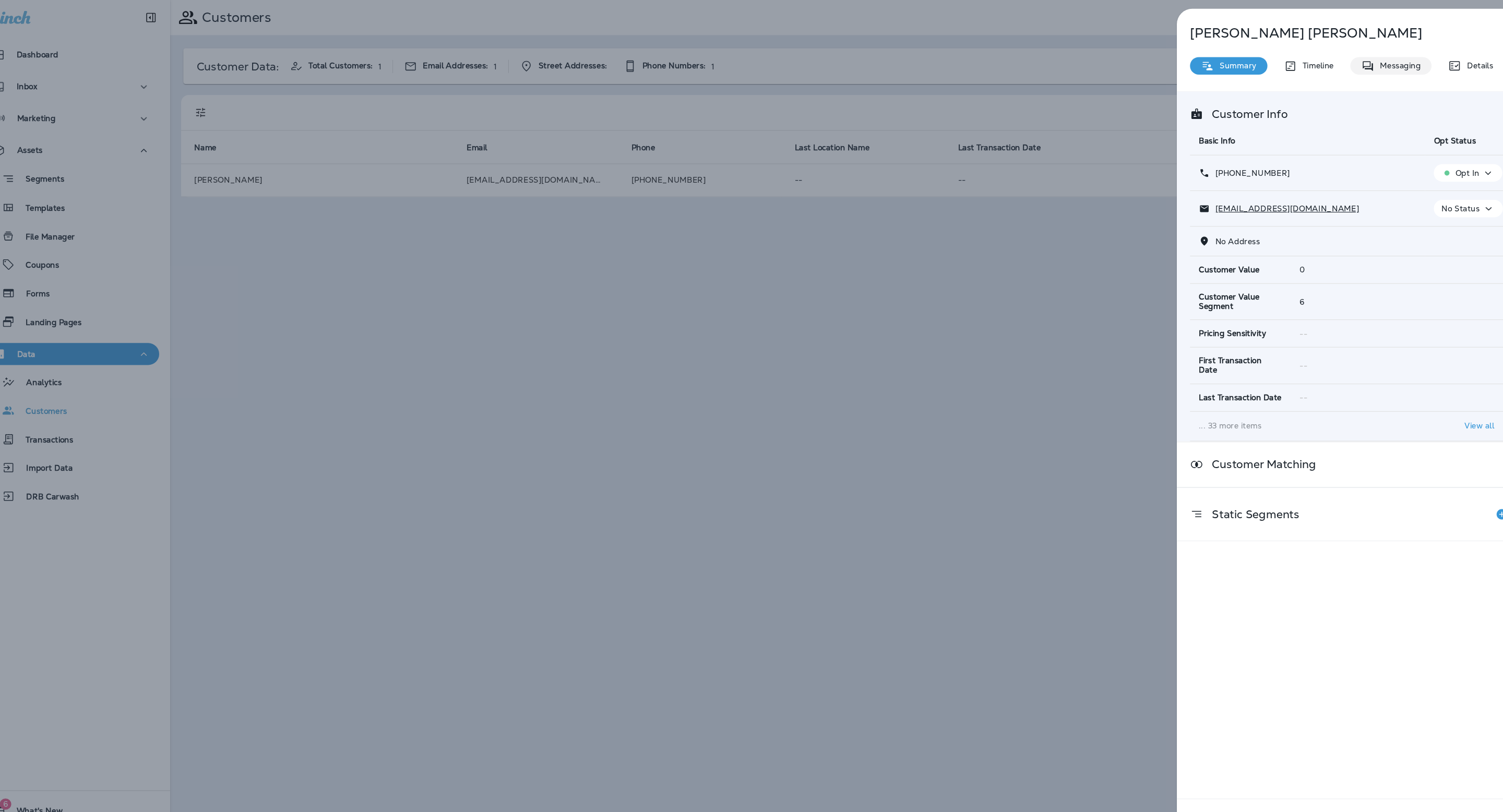
click at [1344, 59] on p "Messaging" at bounding box center [1354, 62] width 44 height 8
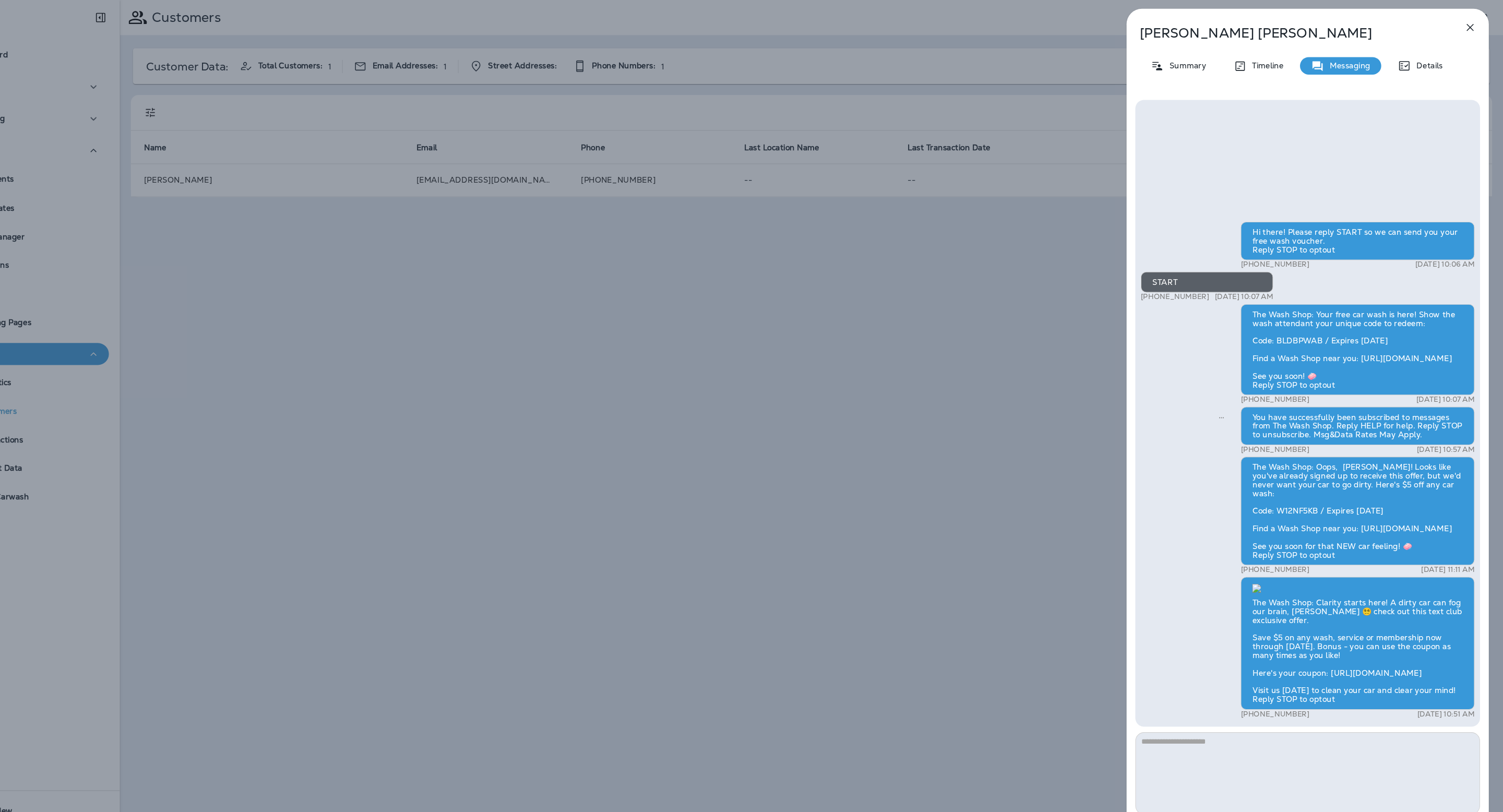
scroll to position [-86, 0]
drag, startPoint x: 1263, startPoint y: 188, endPoint x: 1367, endPoint y: 255, distance: 123.7
click at [1367, 289] on div "The Wash Shop: Your free car wash is here! Show the wash attendant your unique …" at bounding box center [1365, 332] width 222 height 86
copy div "The Wash Shop: Your free car wash is here! Show the wash attendant your unique …"
click at [831, 239] on div "[PERSON_NAME] Summary Timeline Messaging Details Hi there! Please reply START s…" at bounding box center [751, 406] width 1503 height 812
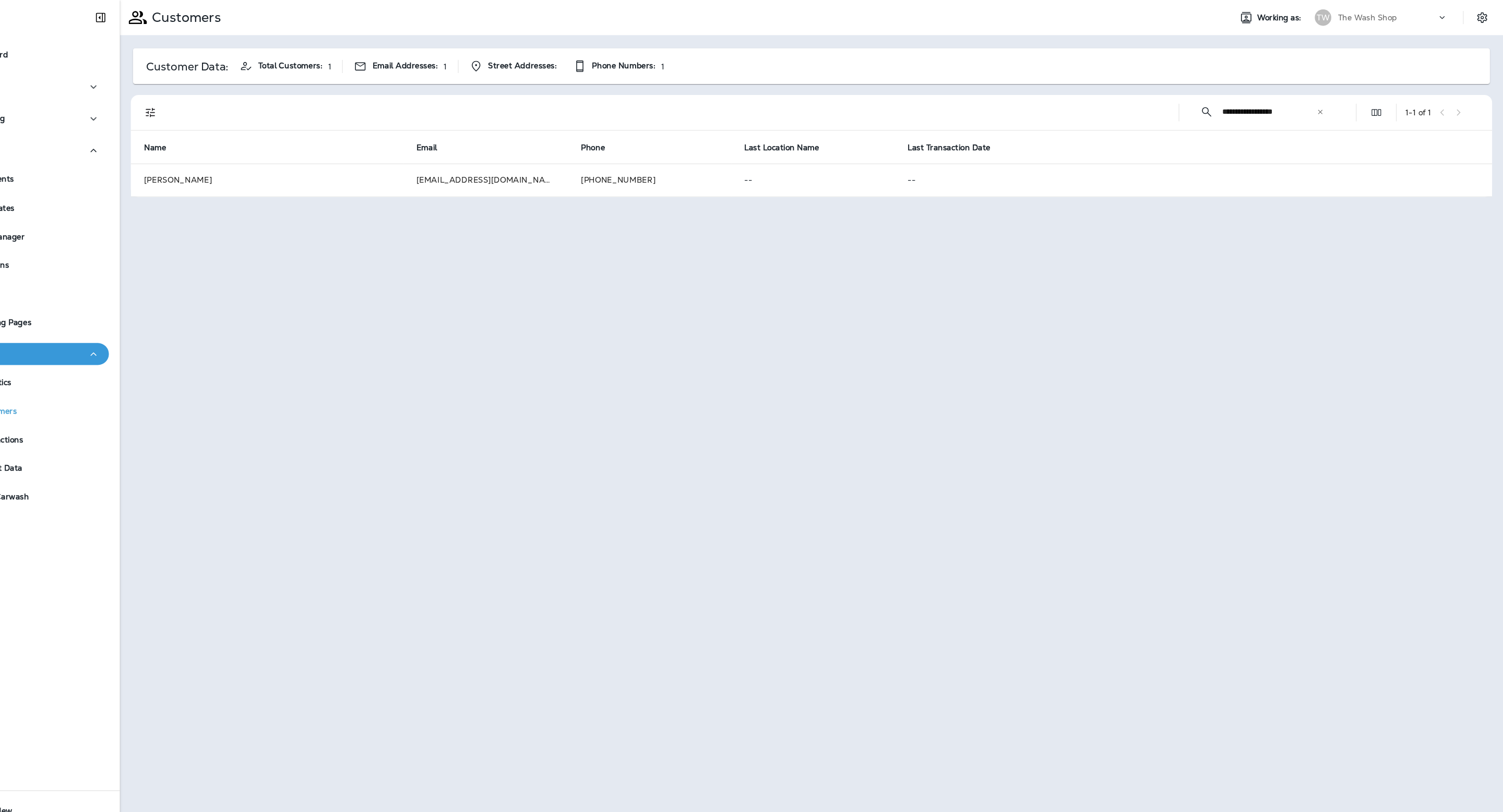
click at [1386, 14] on p "The Wash Shop" at bounding box center [1374, 16] width 56 height 8
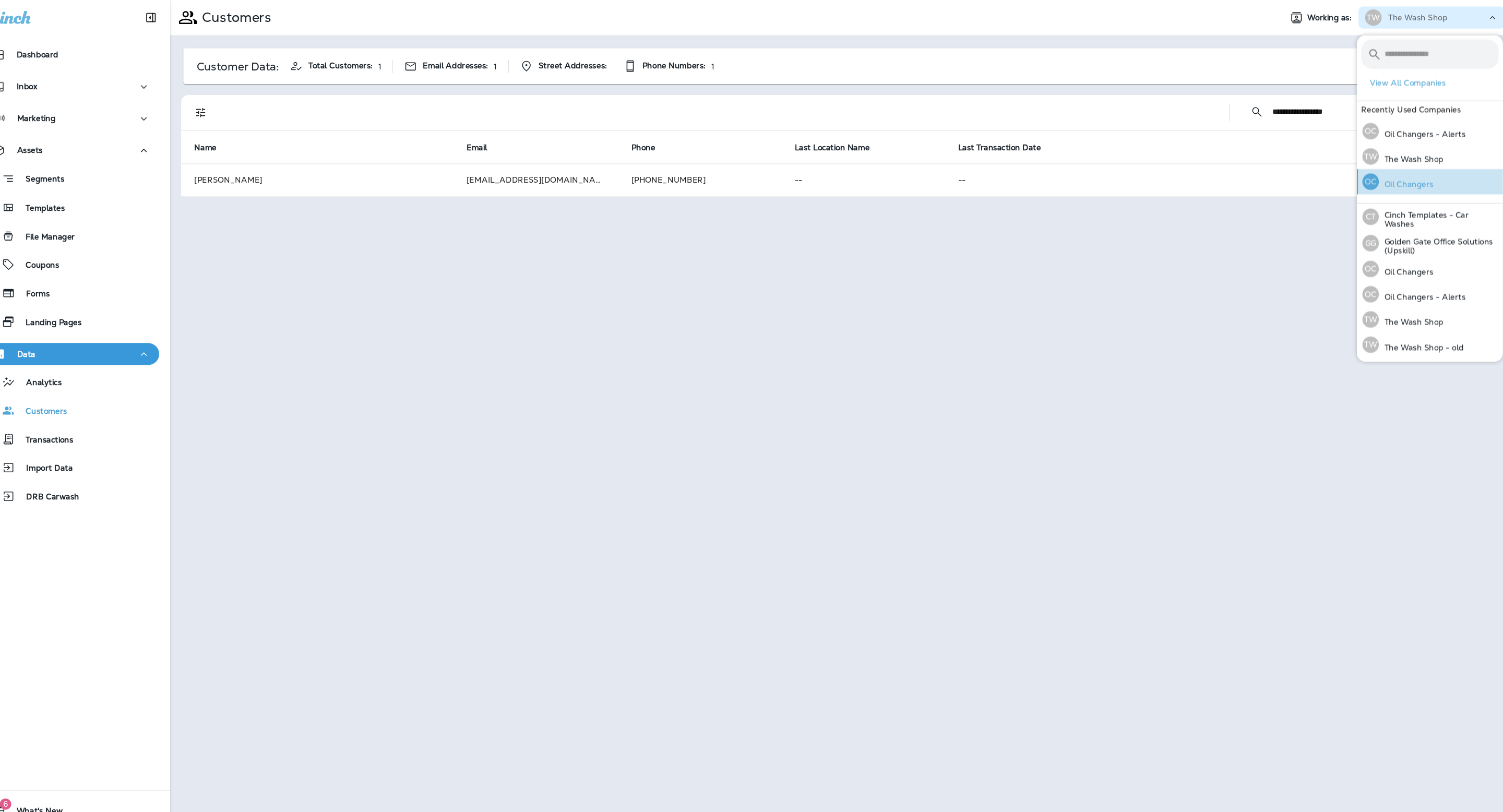
click at [1362, 173] on p "Oil Changers" at bounding box center [1363, 174] width 53 height 8
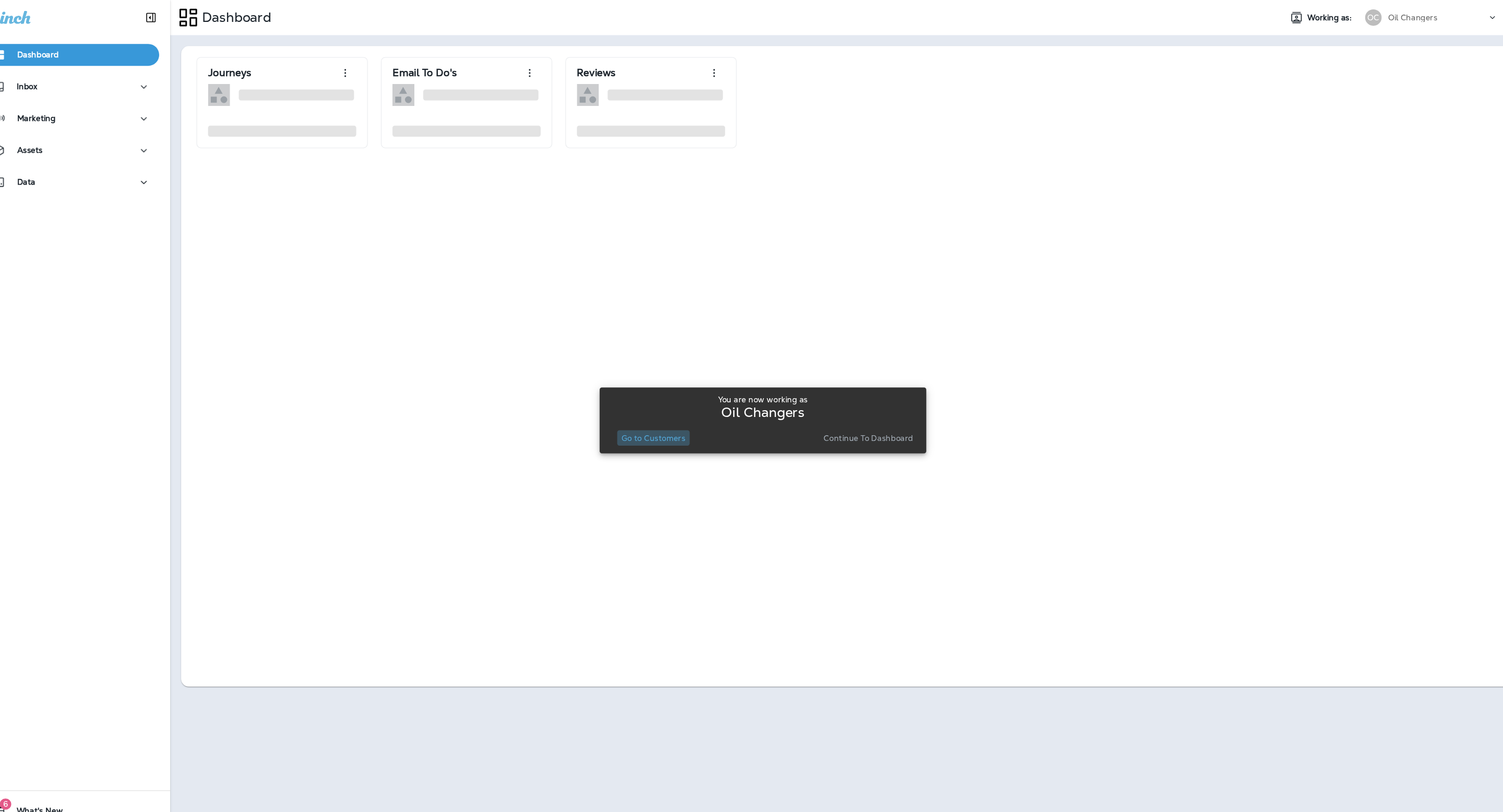
click at [658, 420] on p "Go to Customers" at bounding box center [647, 415] width 61 height 8
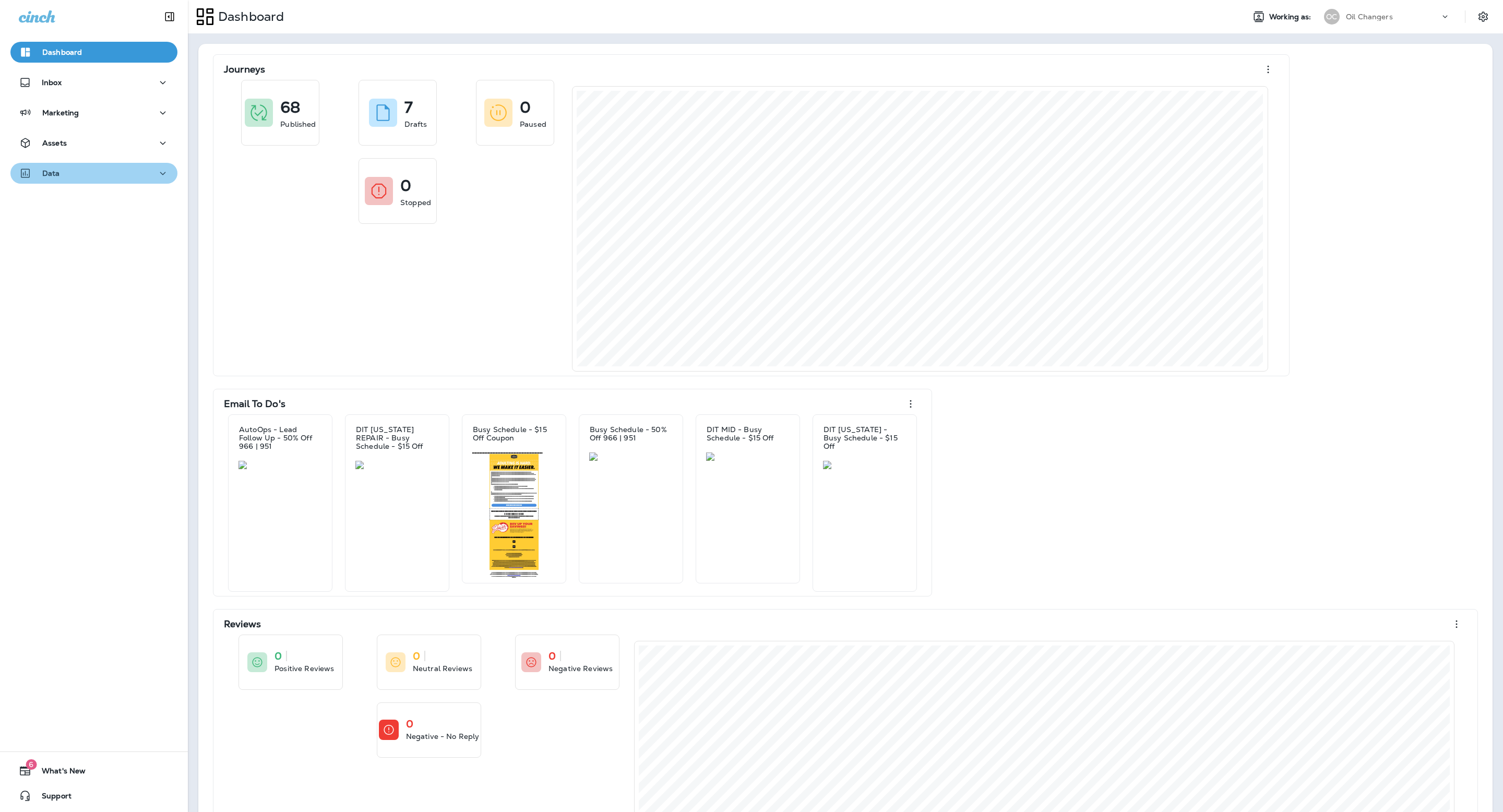
click at [89, 170] on div "Data" at bounding box center [93, 173] width 150 height 13
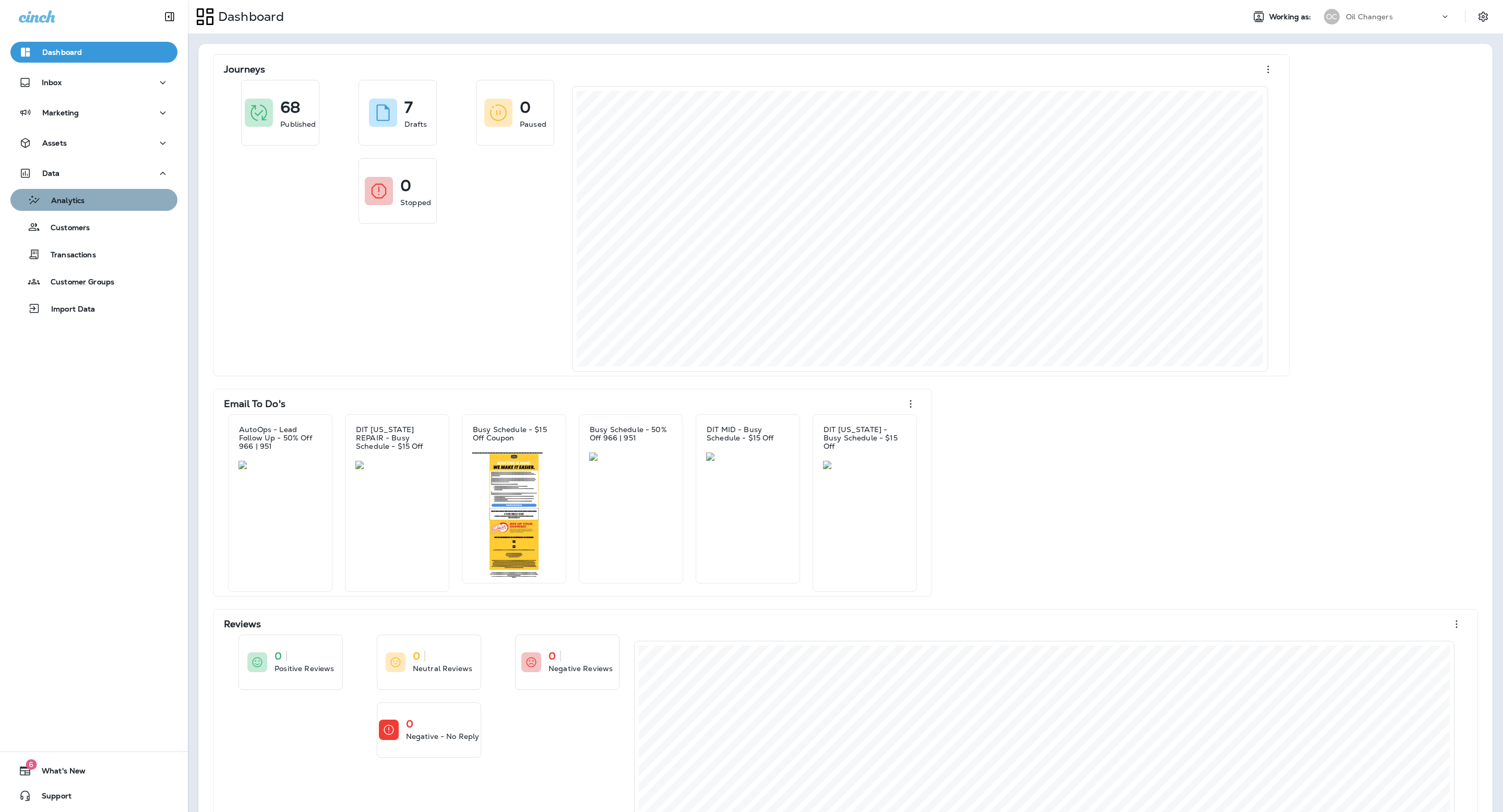
click at [132, 195] on div "Analytics" at bounding box center [93, 200] width 158 height 16
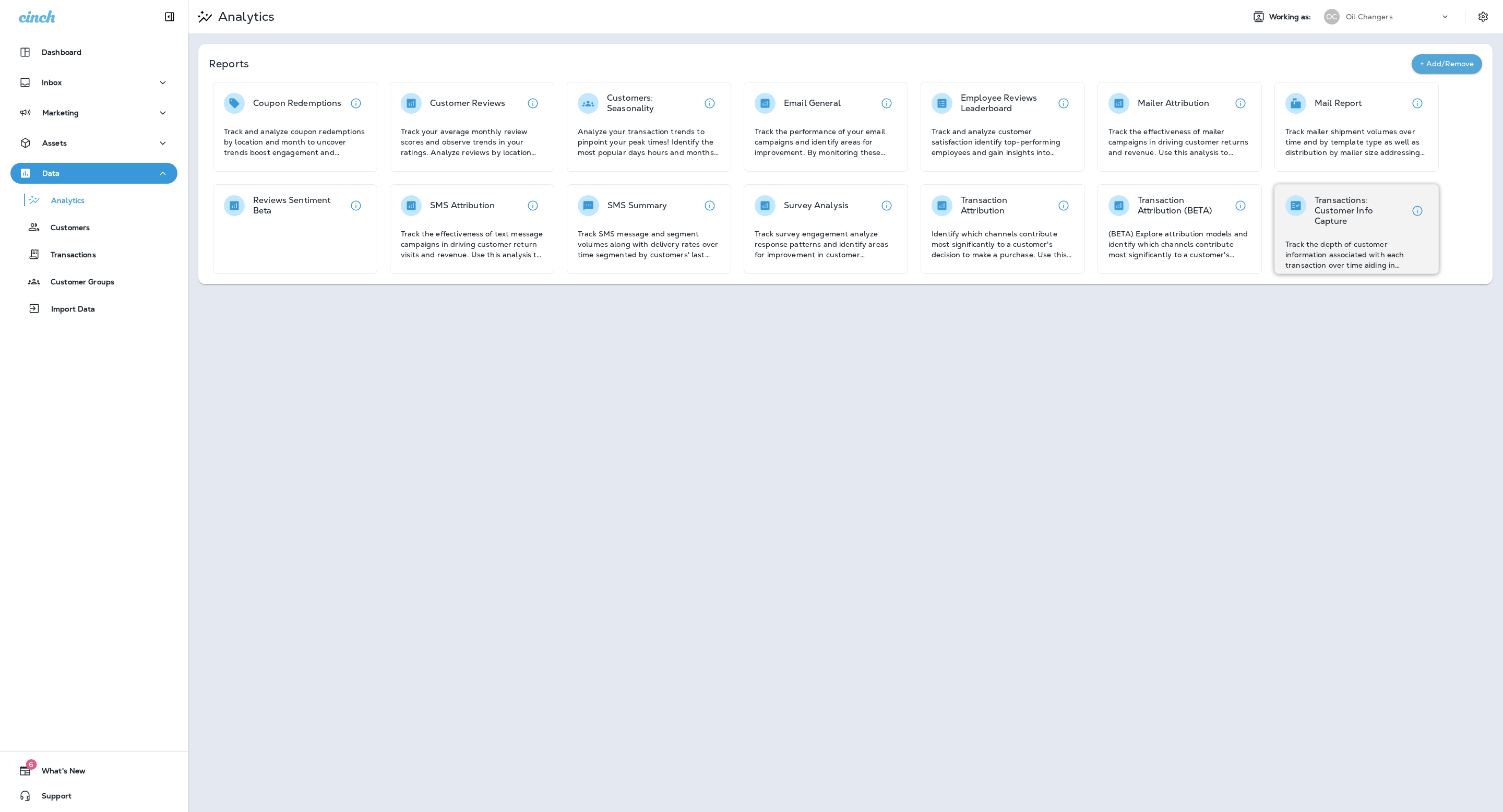
click at [1312, 197] on div "Transactions: Customer Info Capture" at bounding box center [1346, 210] width 122 height 31
